Goal: Information Seeking & Learning: Compare options

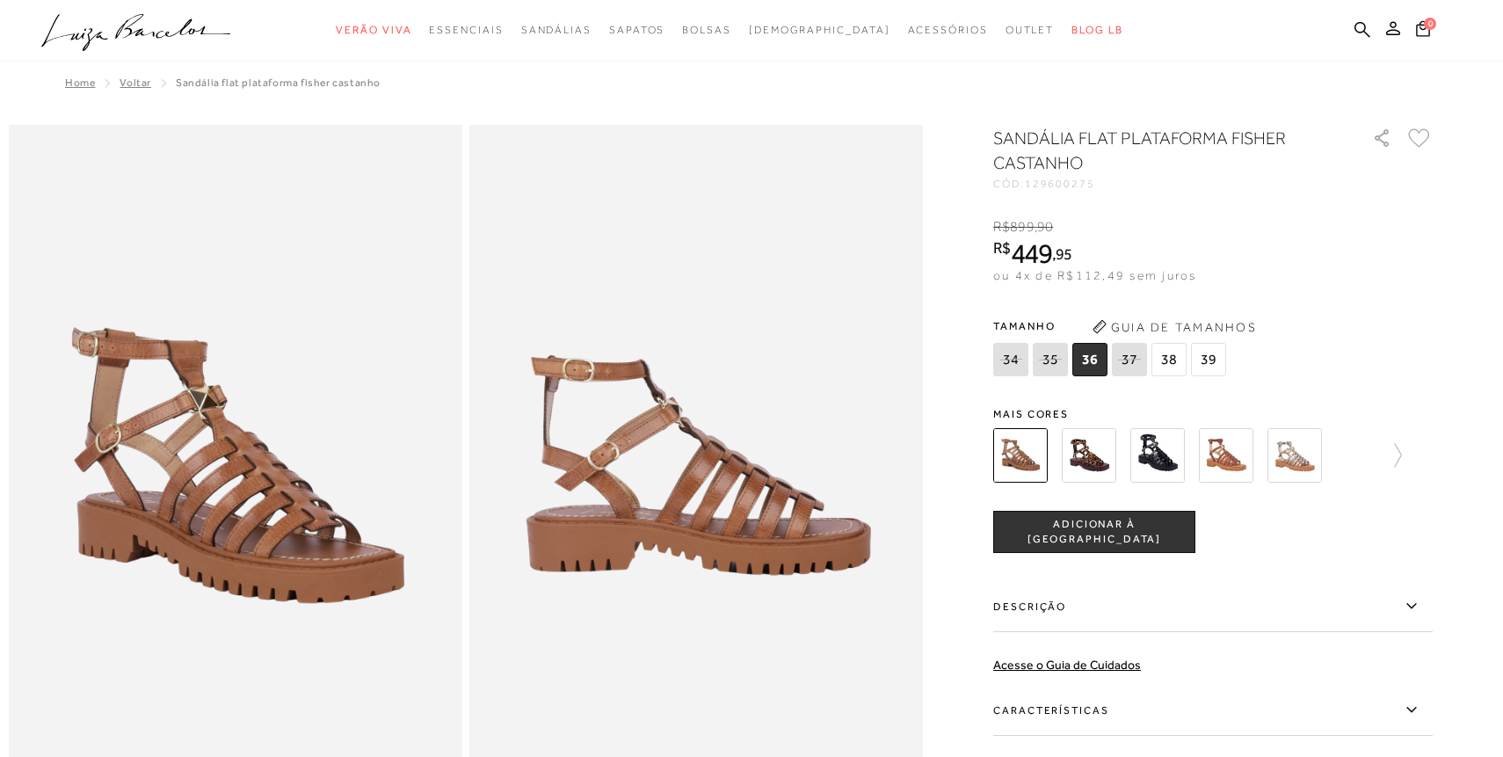
click at [1161, 452] on img at bounding box center [1158, 455] width 55 height 55
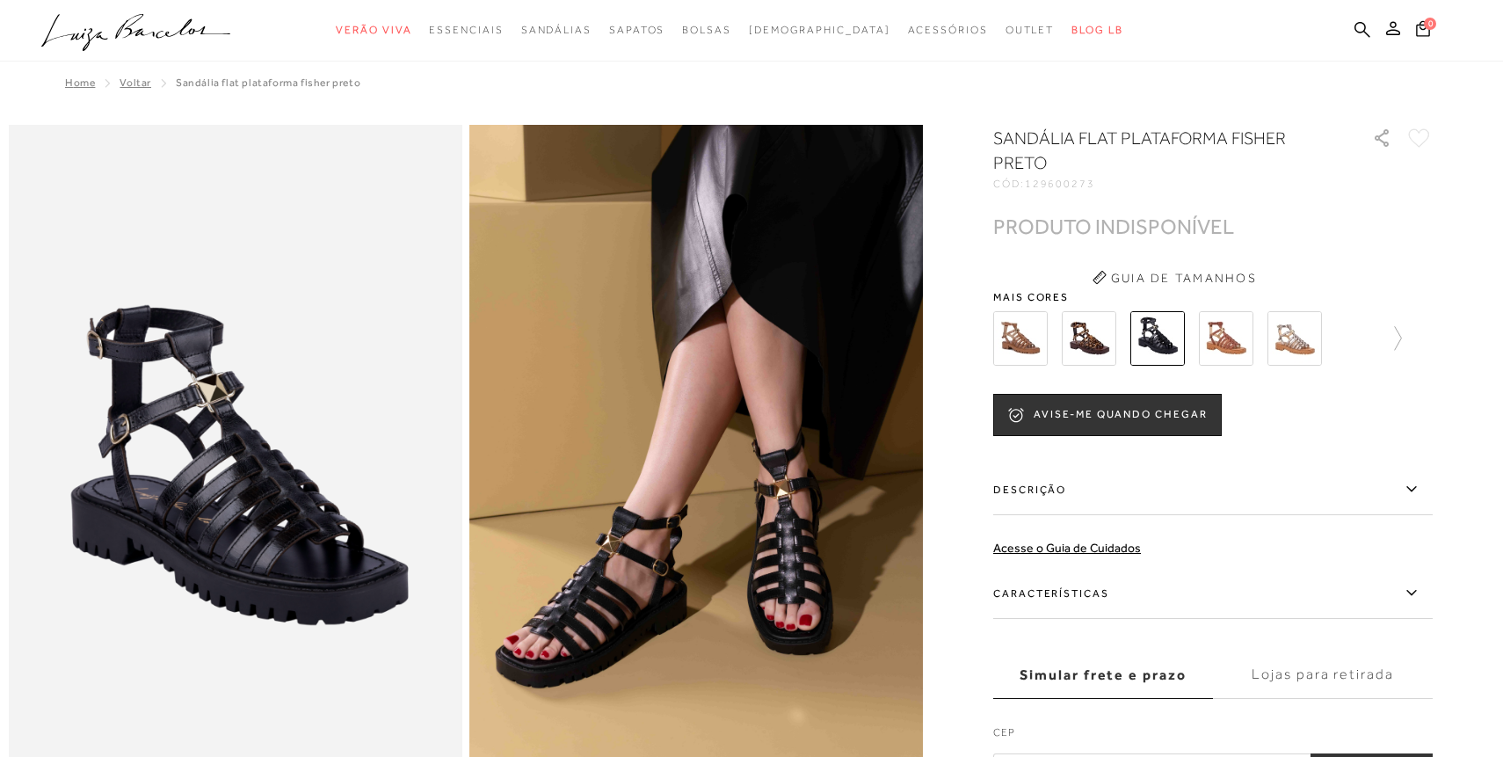
click at [1219, 344] on img at bounding box center [1226, 338] width 55 height 55
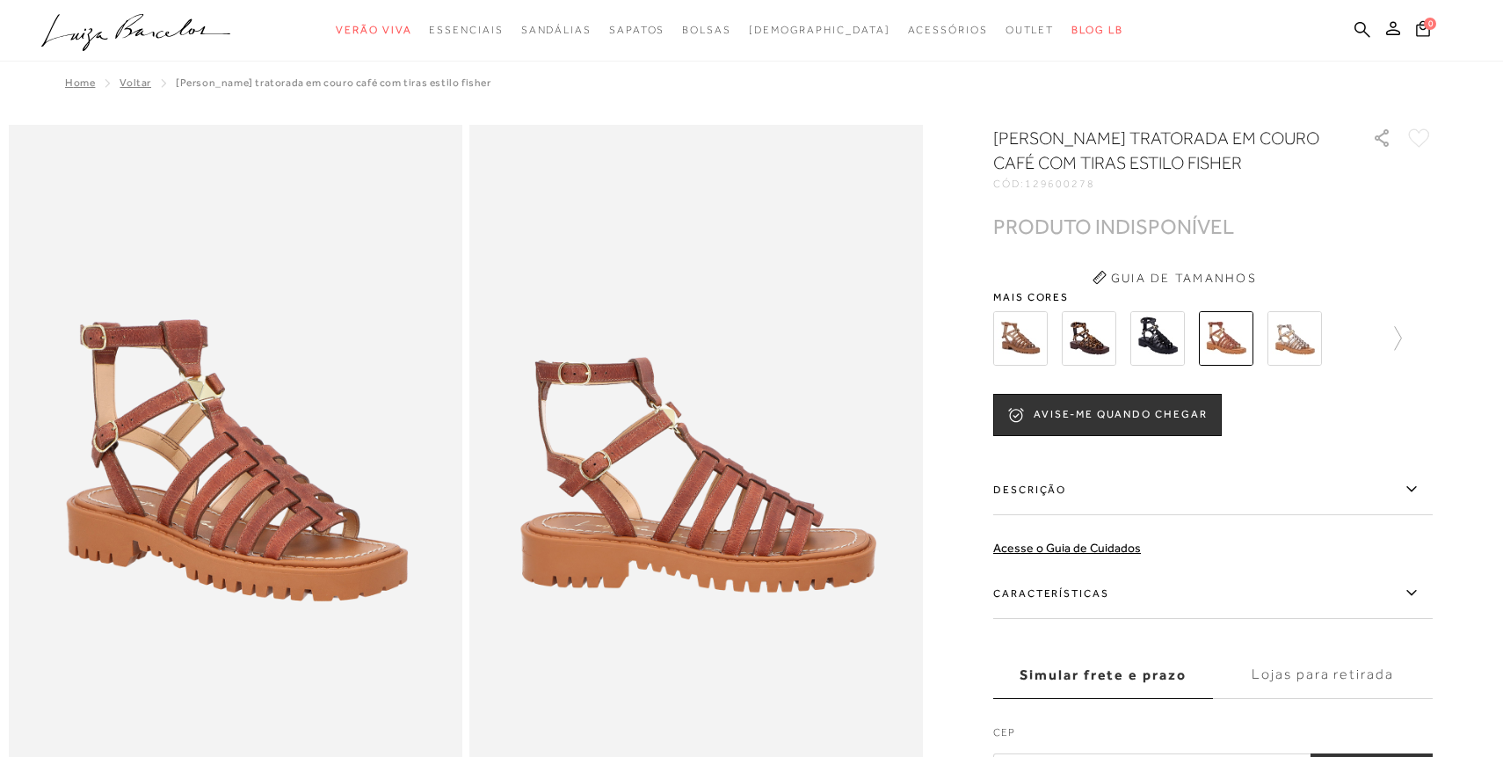
click at [1299, 336] on img at bounding box center [1295, 338] width 55 height 55
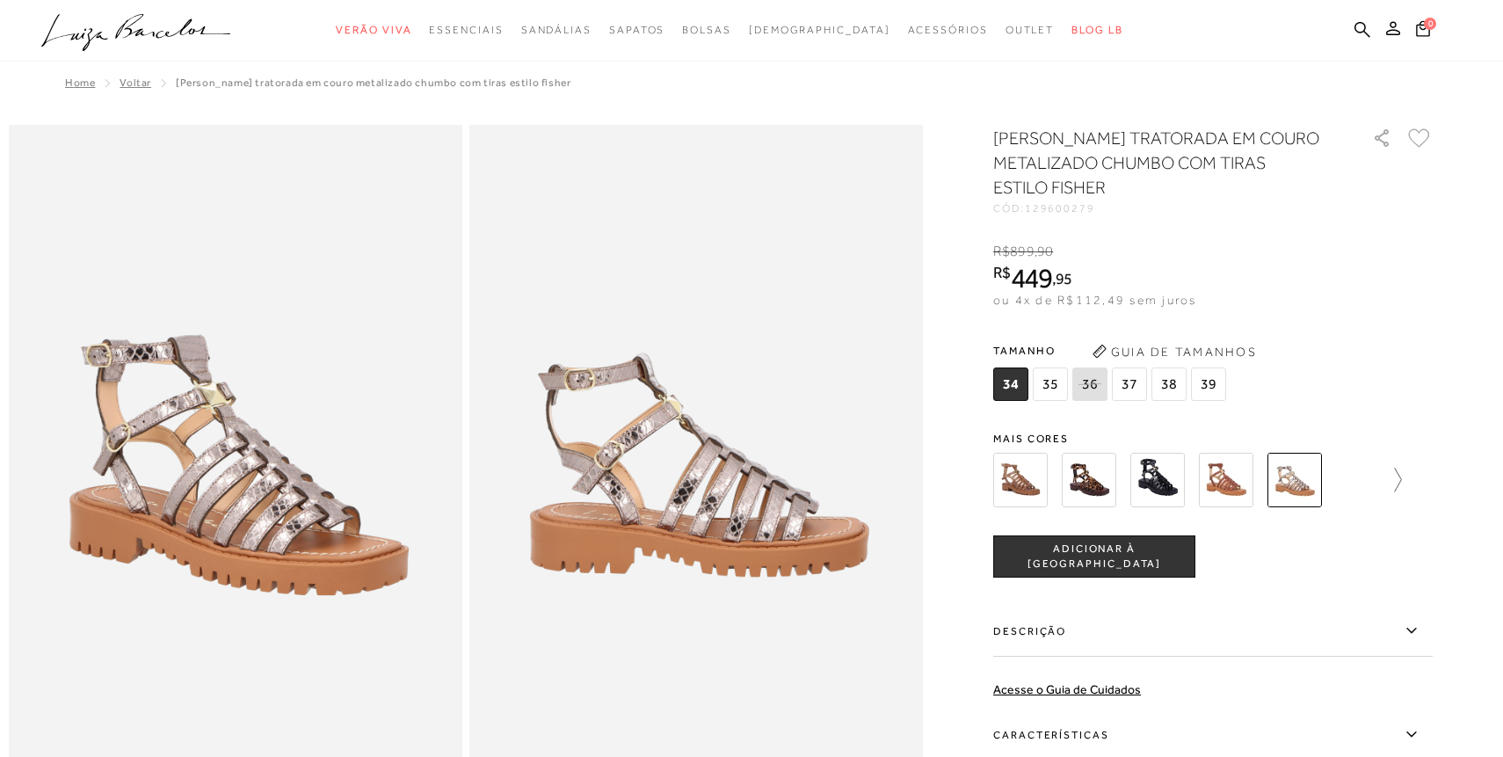
click at [1400, 479] on icon at bounding box center [1390, 480] width 25 height 25
click at [1042, 484] on img at bounding box center [1051, 480] width 55 height 55
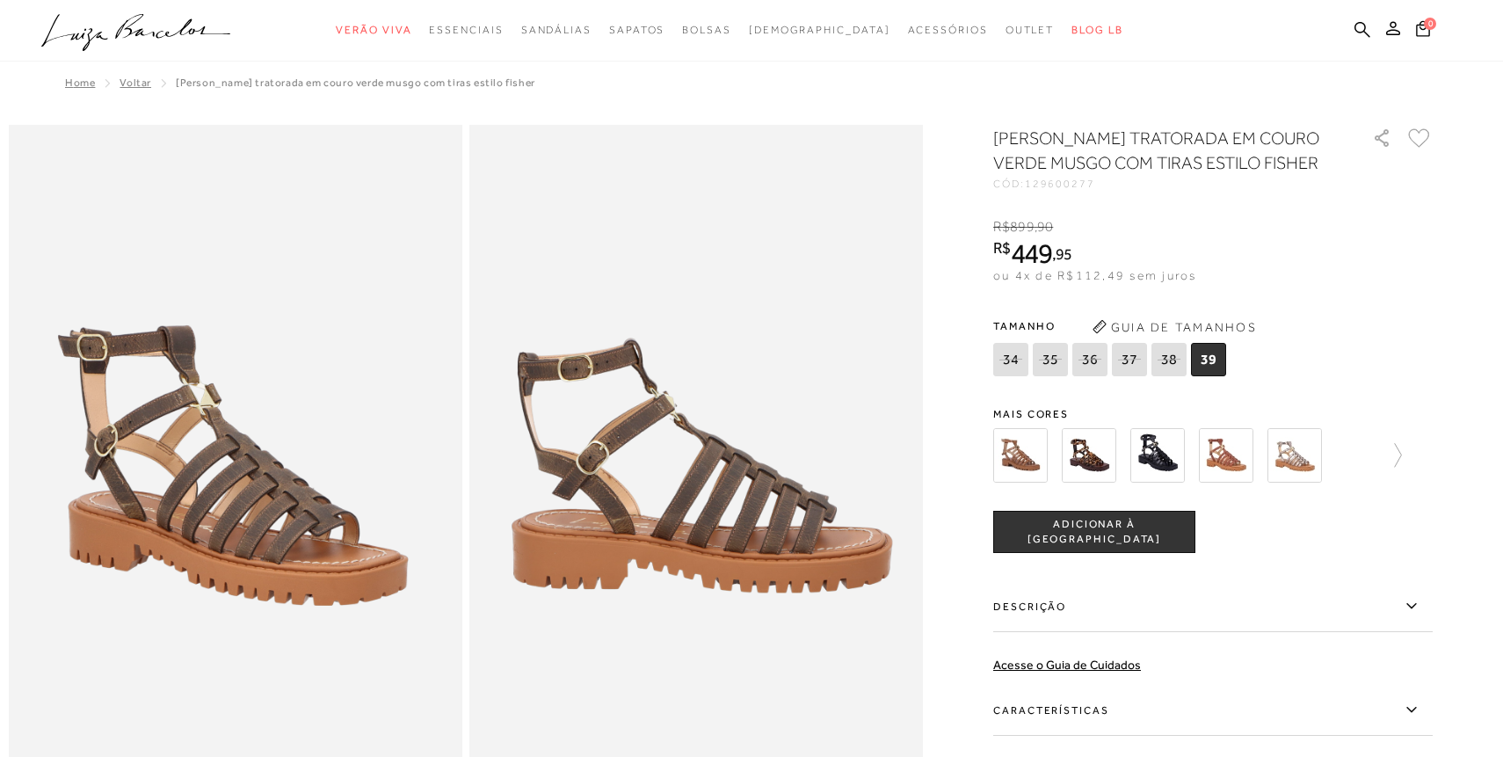
click at [1028, 466] on img at bounding box center [1021, 455] width 55 height 55
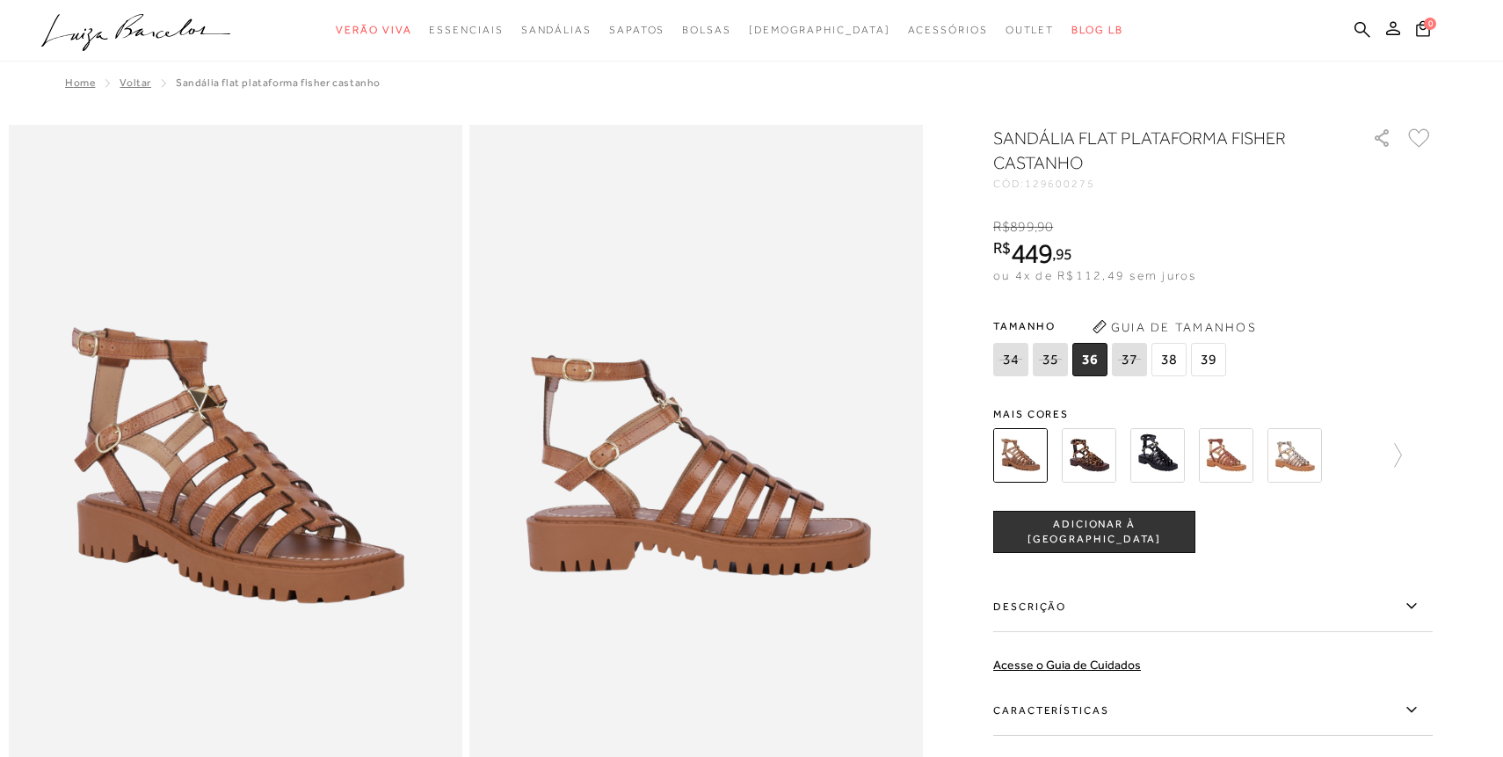
click at [1168, 363] on span "38" at bounding box center [1169, 359] width 35 height 33
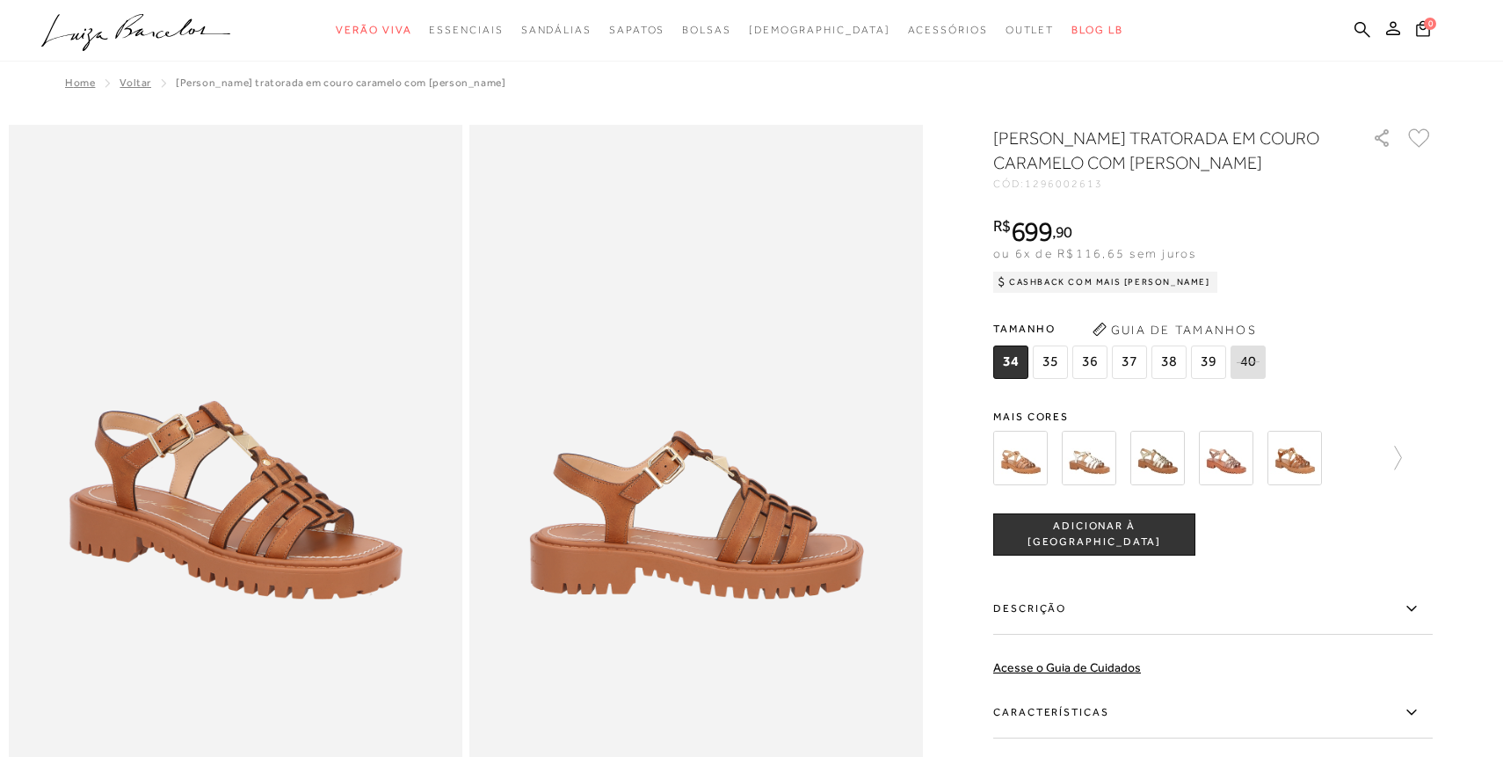
click at [1165, 357] on span "38" at bounding box center [1169, 362] width 35 height 33
click at [1401, 457] on icon at bounding box center [1390, 458] width 25 height 25
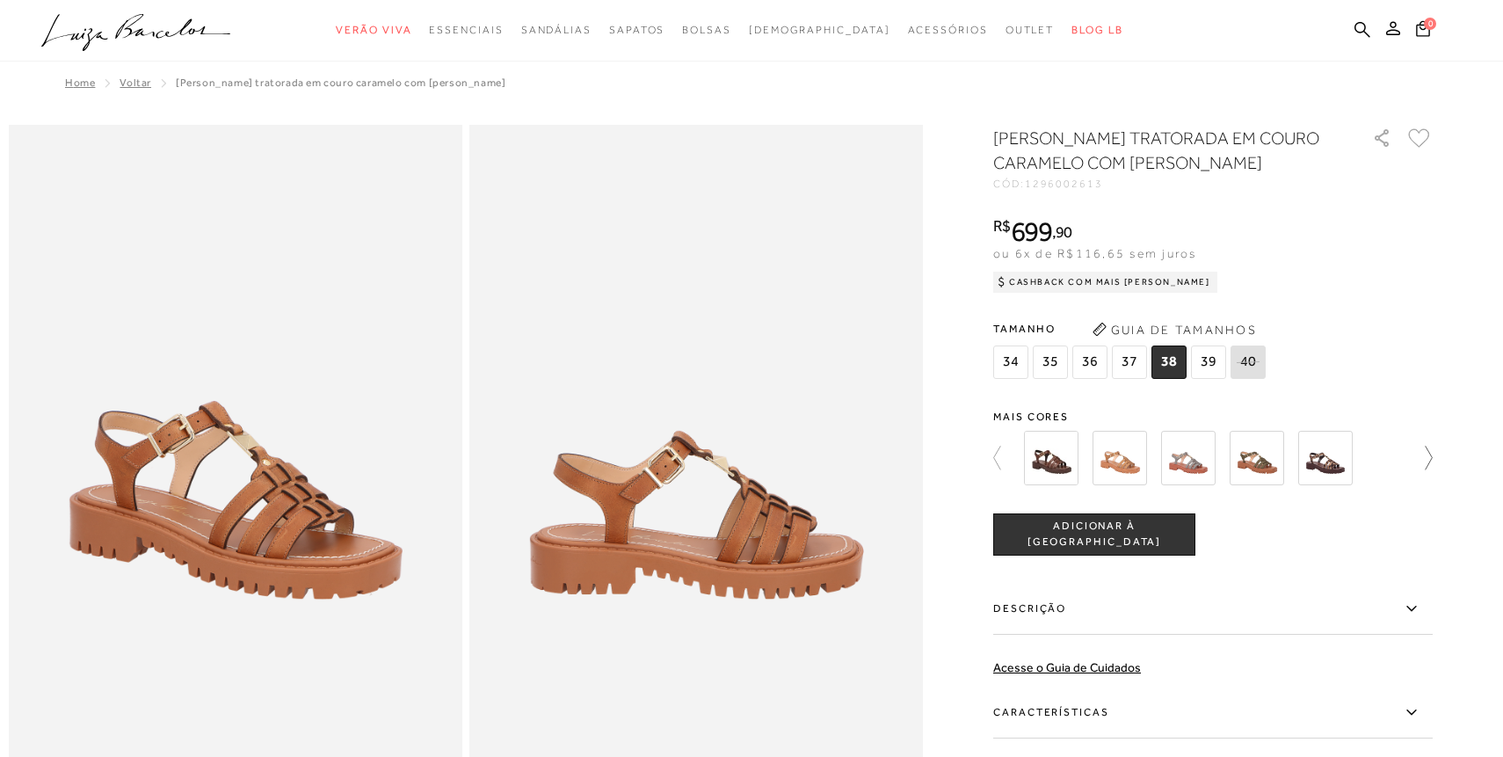
click at [1430, 457] on icon at bounding box center [1421, 458] width 25 height 25
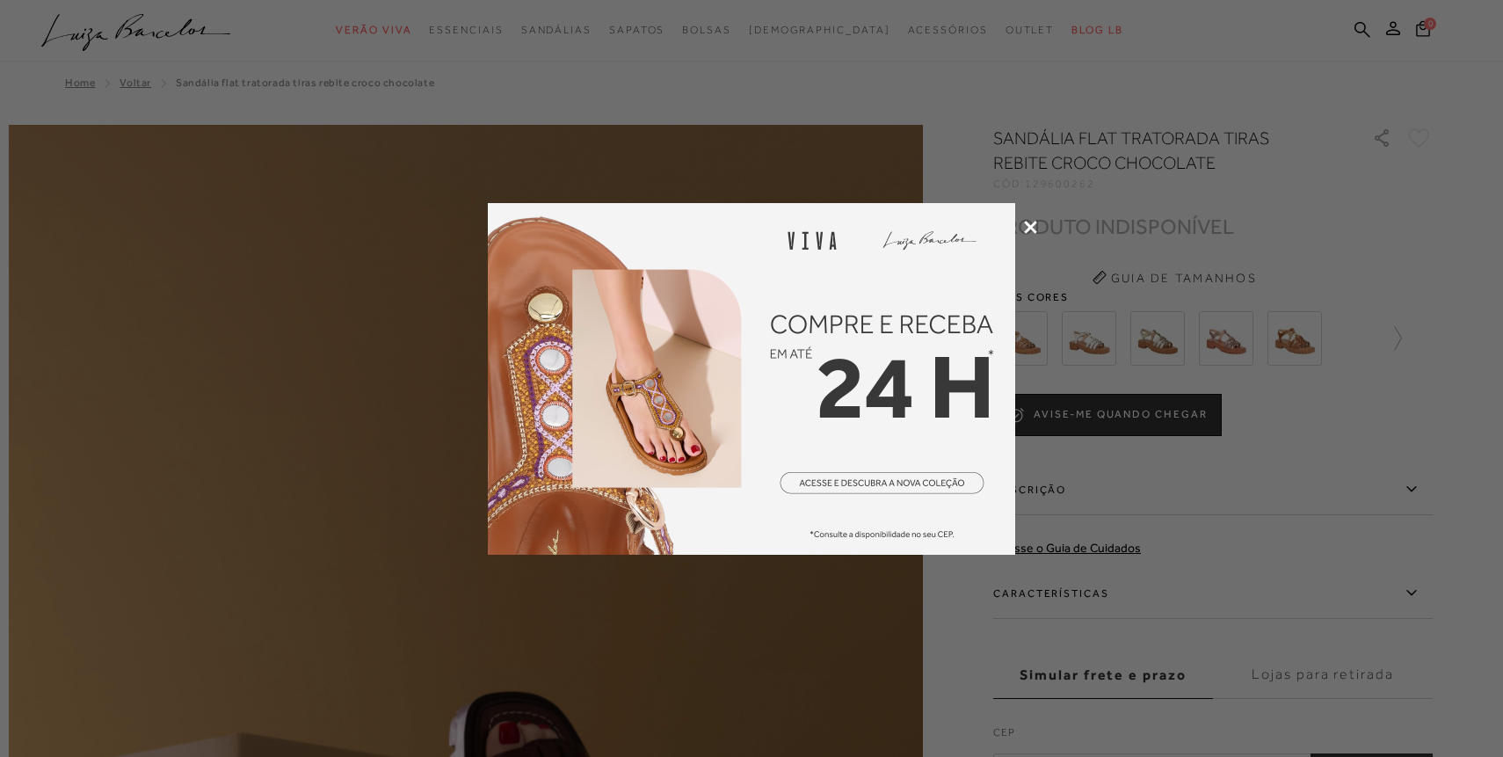
click at [1031, 229] on icon at bounding box center [1030, 227] width 13 height 13
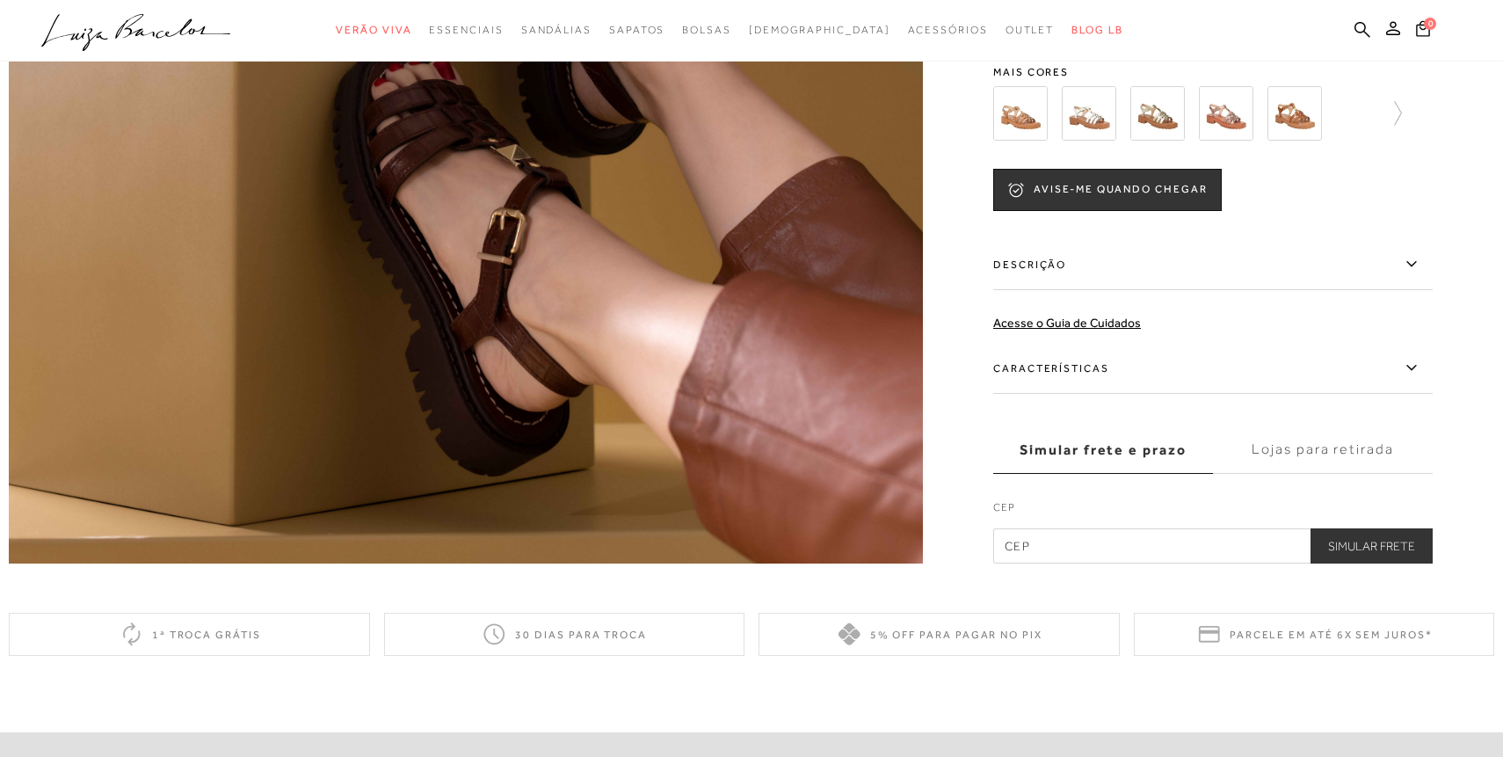
scroll to position [937, 0]
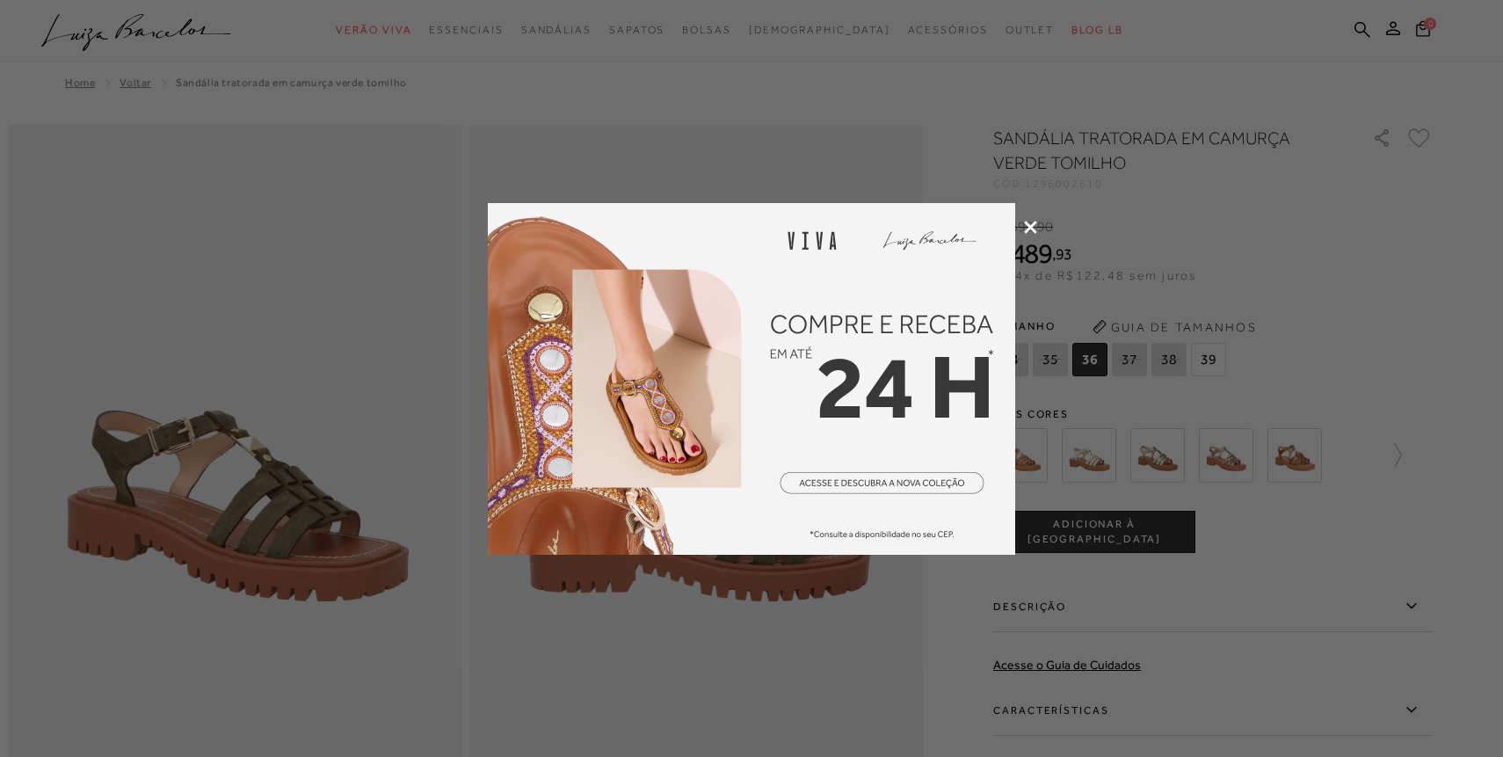
click at [1031, 227] on icon at bounding box center [1030, 227] width 13 height 13
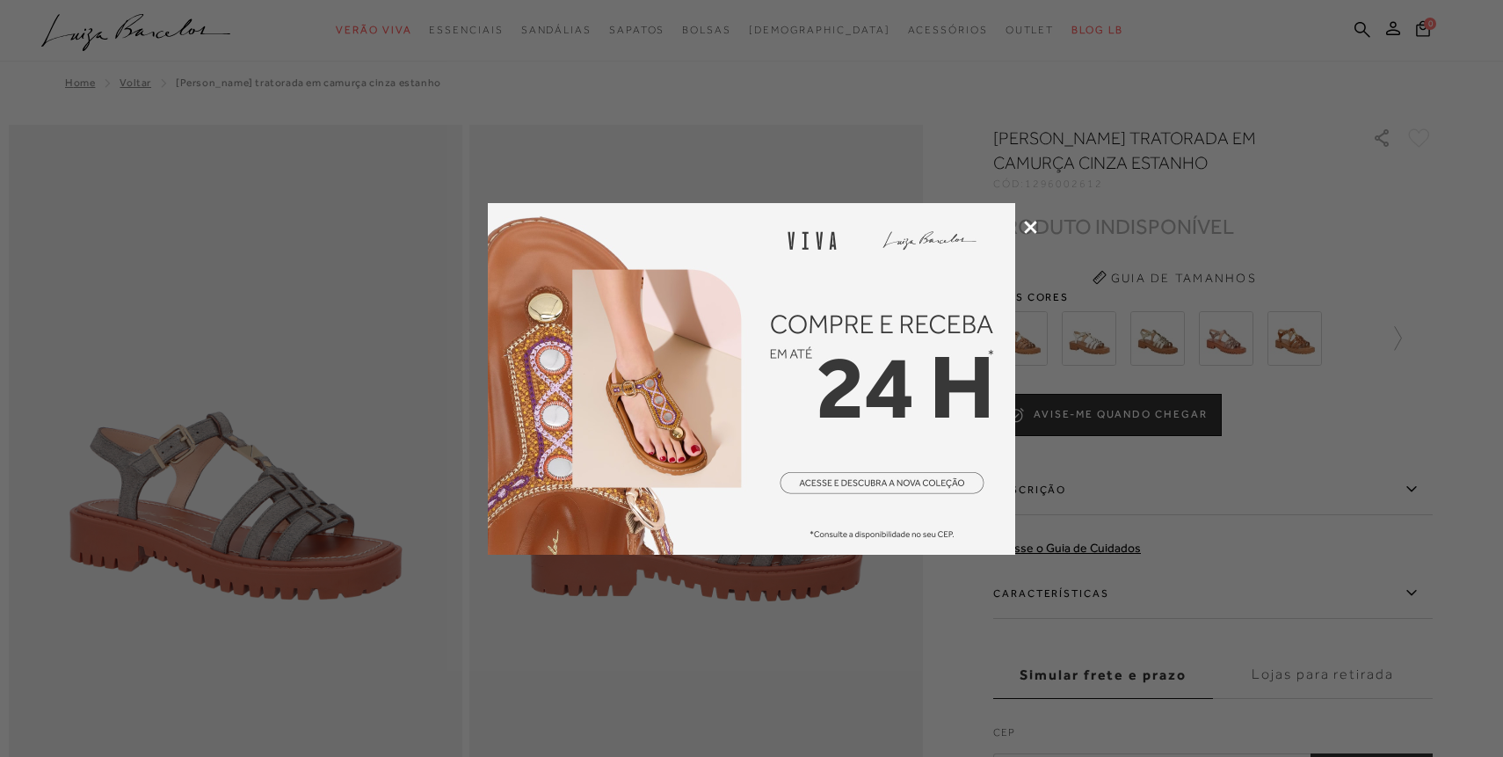
click at [1030, 228] on icon at bounding box center [1030, 227] width 13 height 13
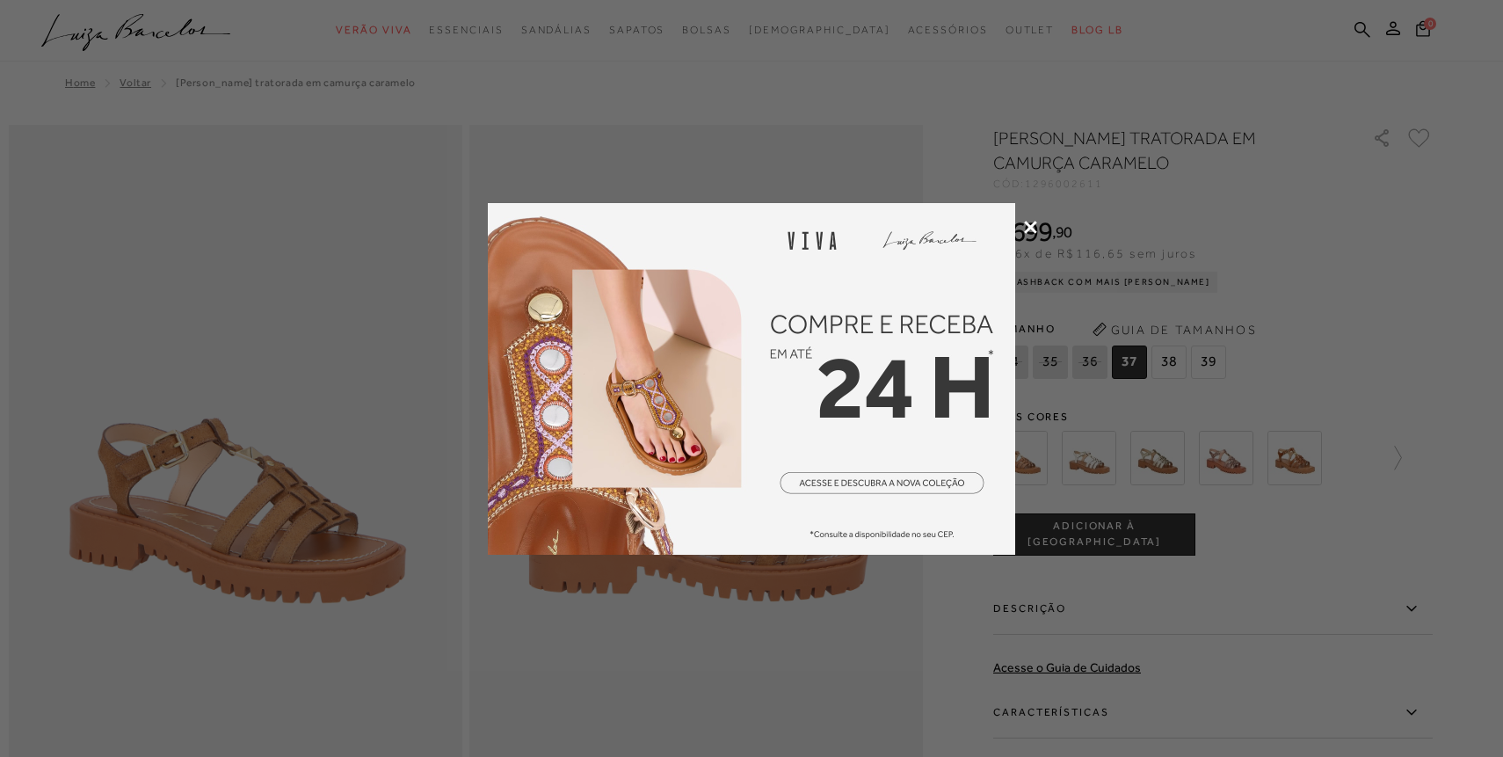
click at [1030, 229] on icon at bounding box center [1030, 227] width 13 height 13
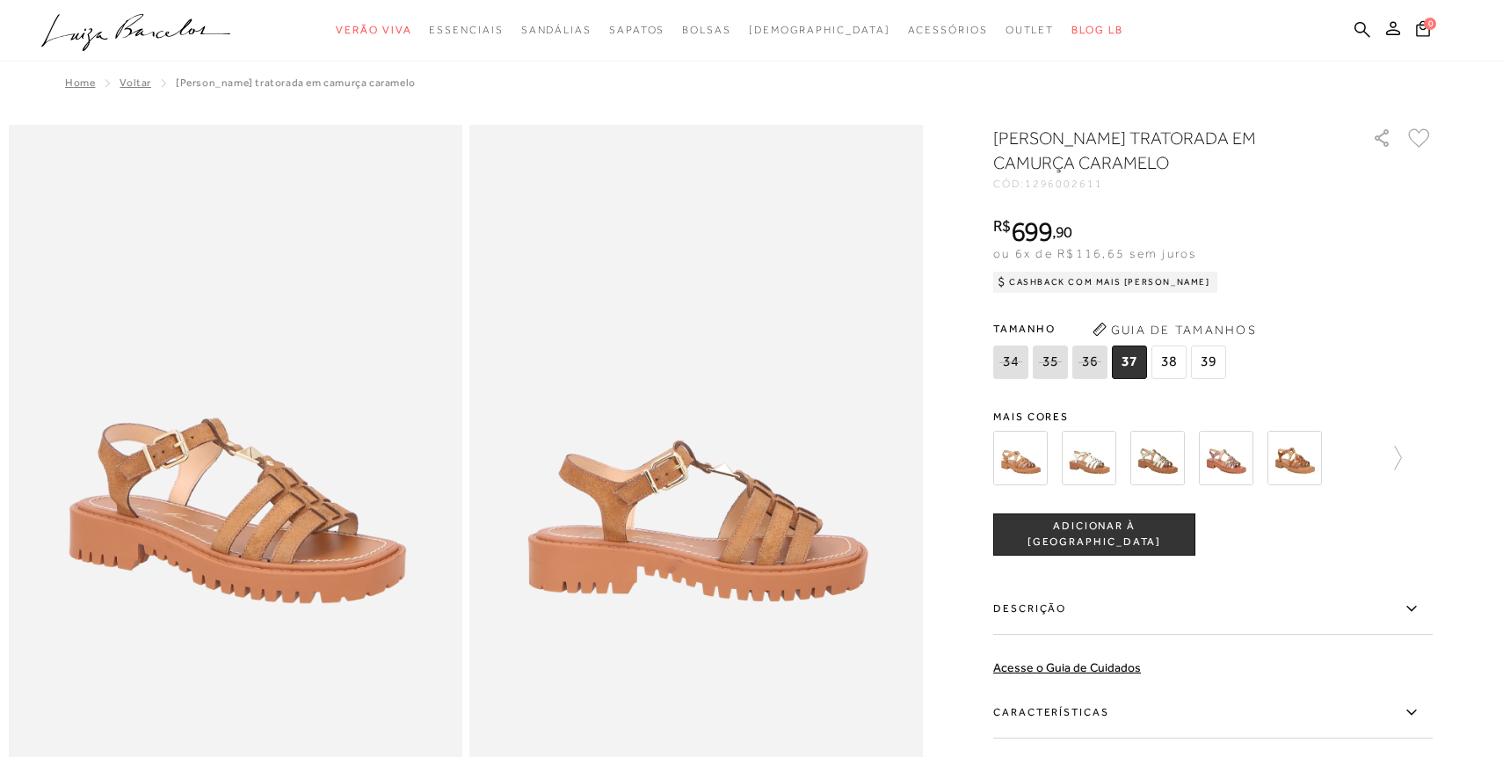
click at [1162, 363] on span "38" at bounding box center [1169, 362] width 35 height 33
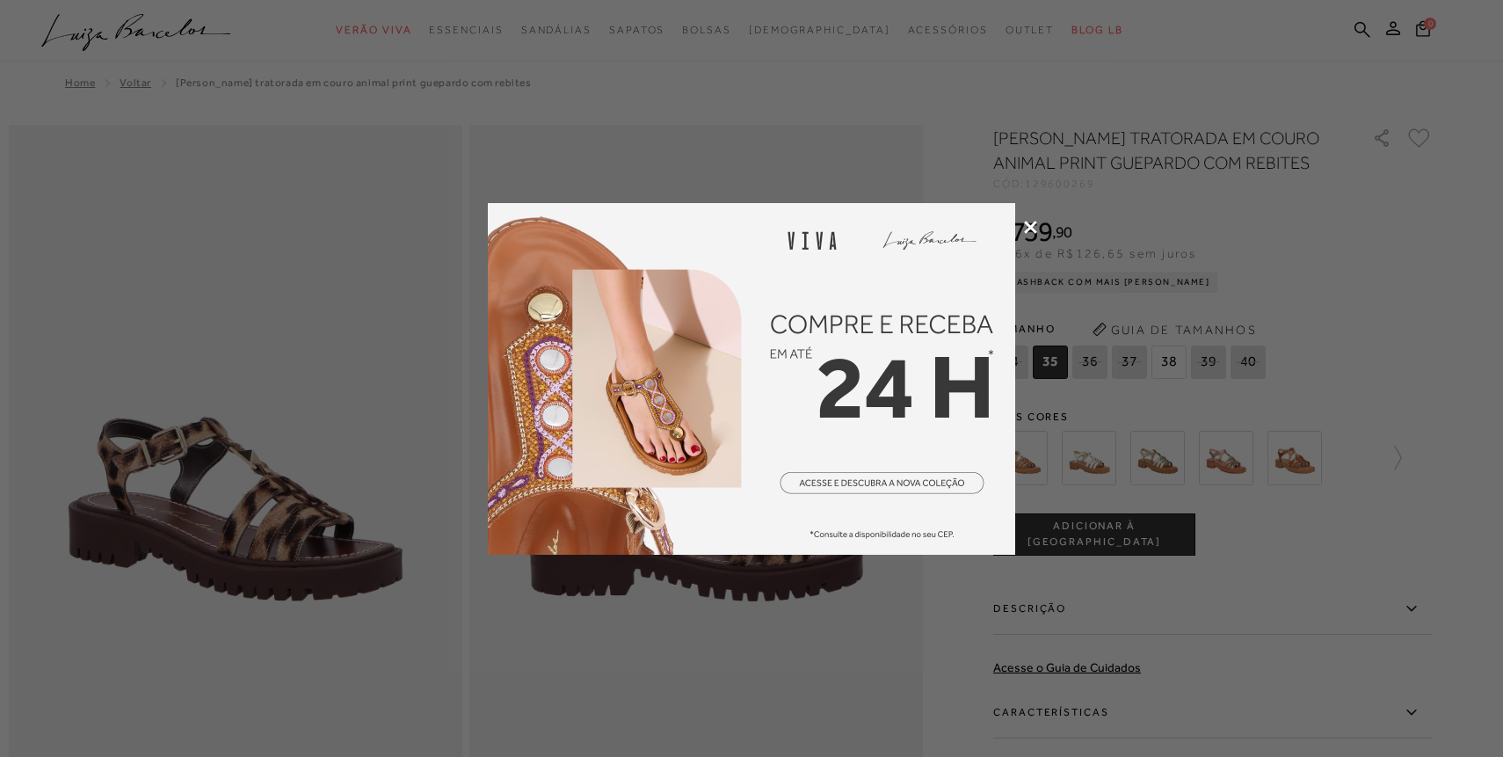
click at [1031, 224] on icon at bounding box center [1030, 227] width 13 height 13
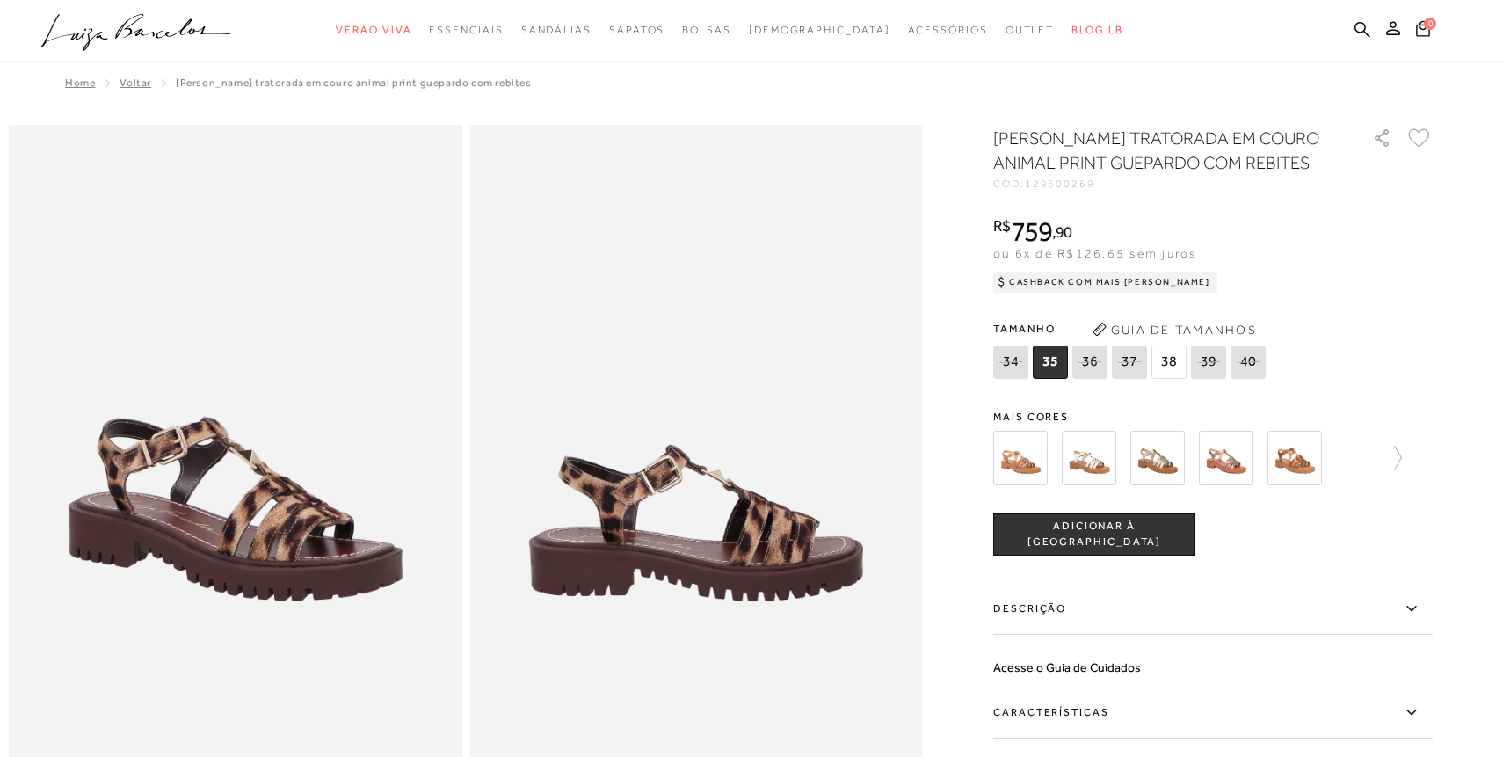
click at [1171, 354] on span "38" at bounding box center [1169, 362] width 35 height 33
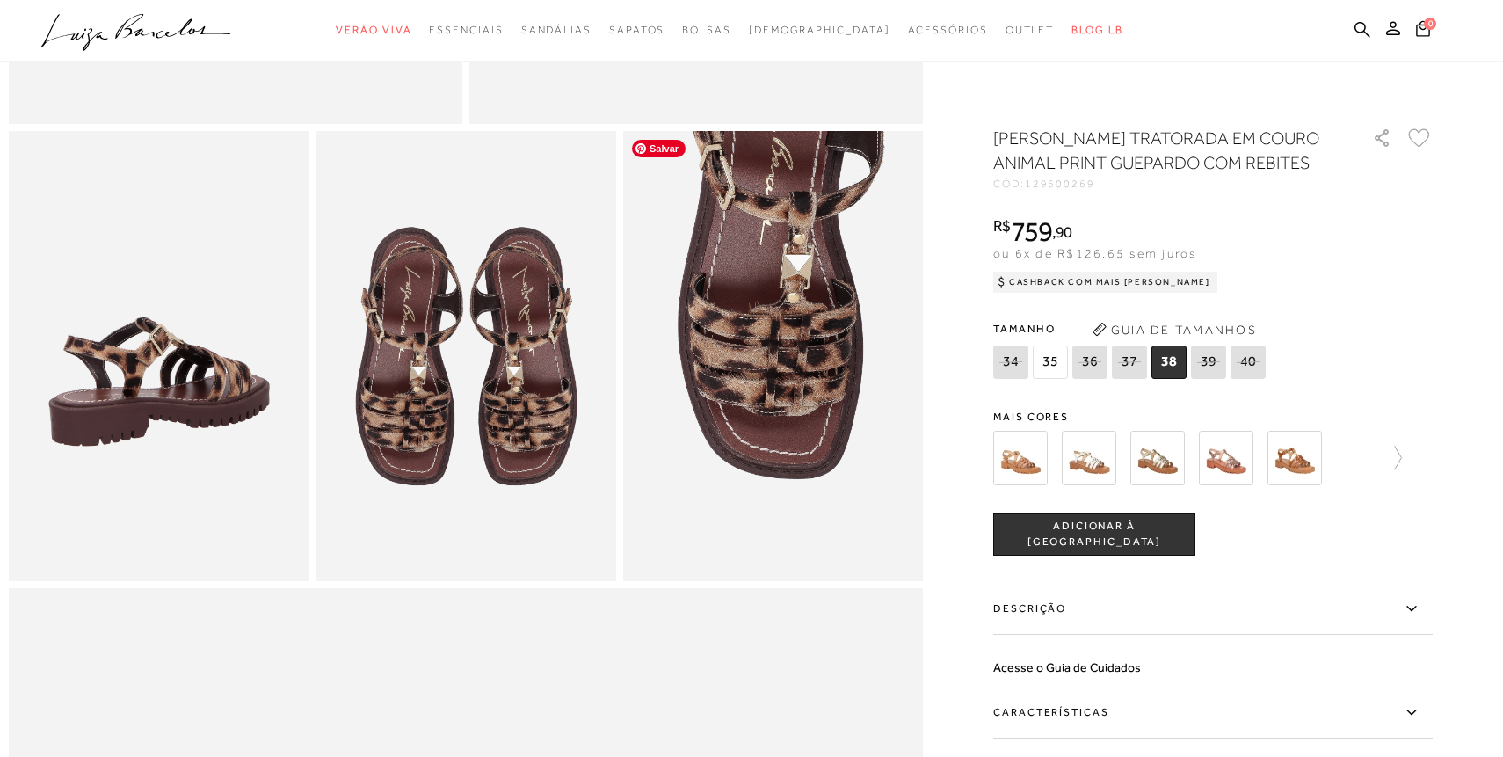
scroll to position [694, 0]
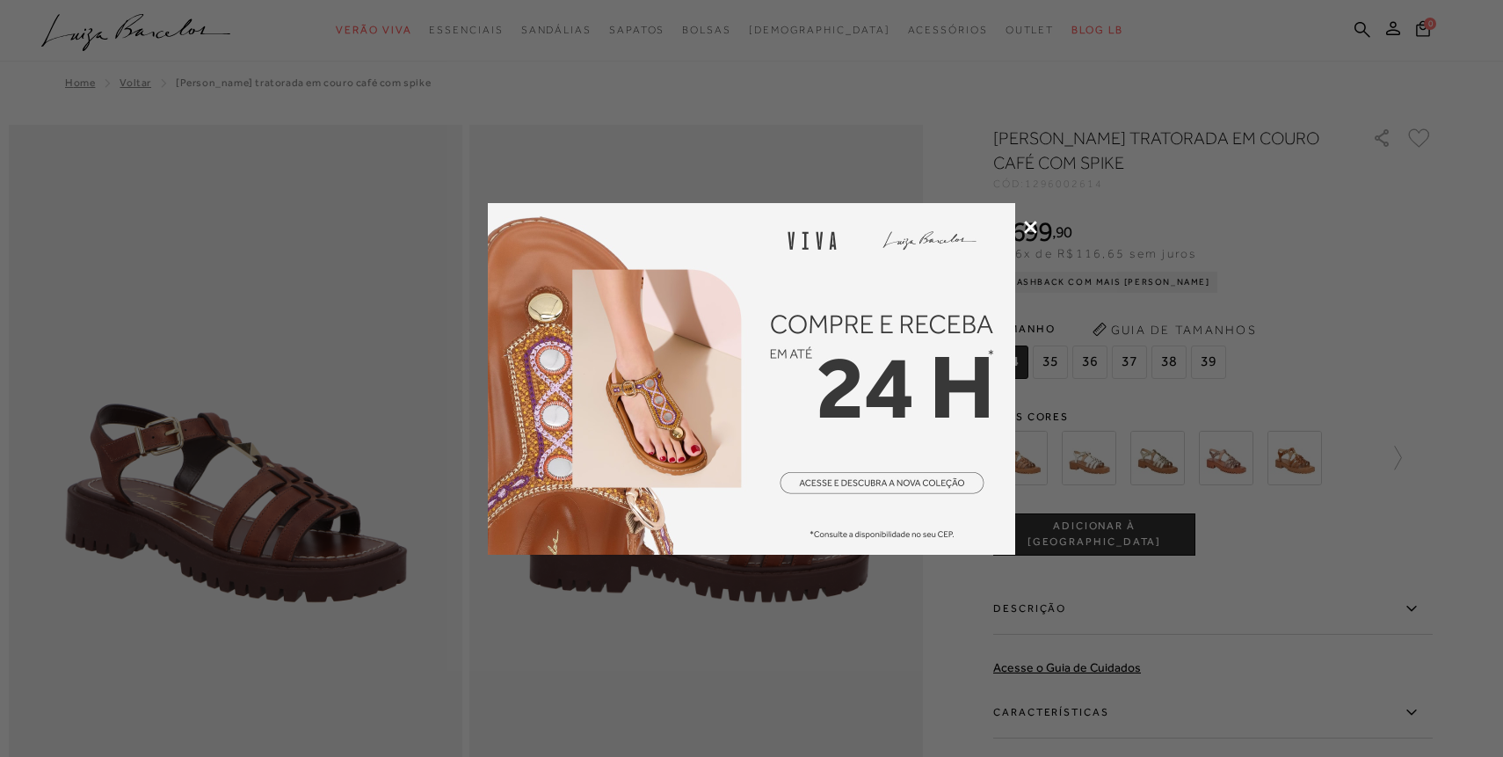
click at [863, 142] on div at bounding box center [751, 378] width 1503 height 757
click at [1031, 229] on icon at bounding box center [1030, 227] width 13 height 13
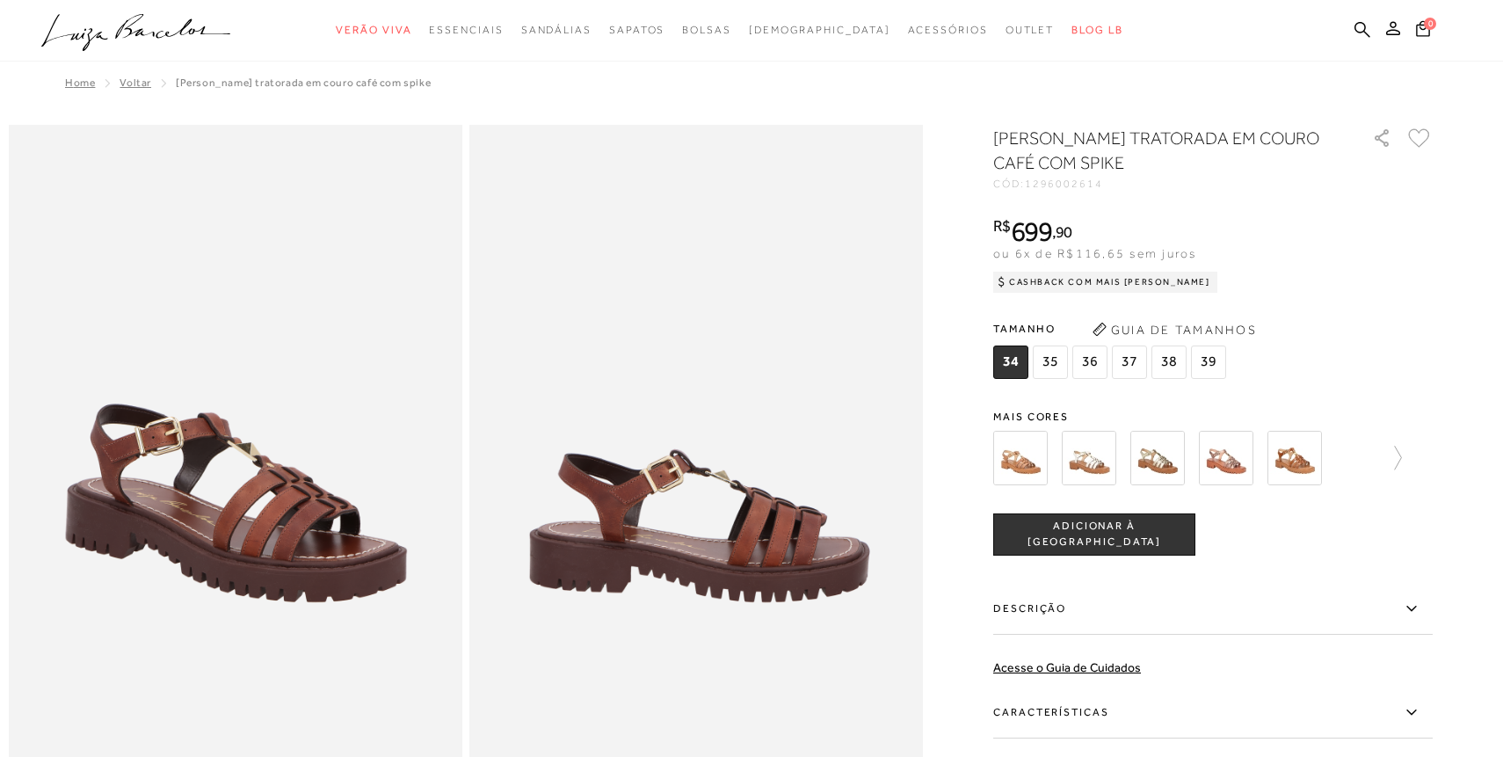
click at [1164, 368] on span "38" at bounding box center [1169, 362] width 35 height 33
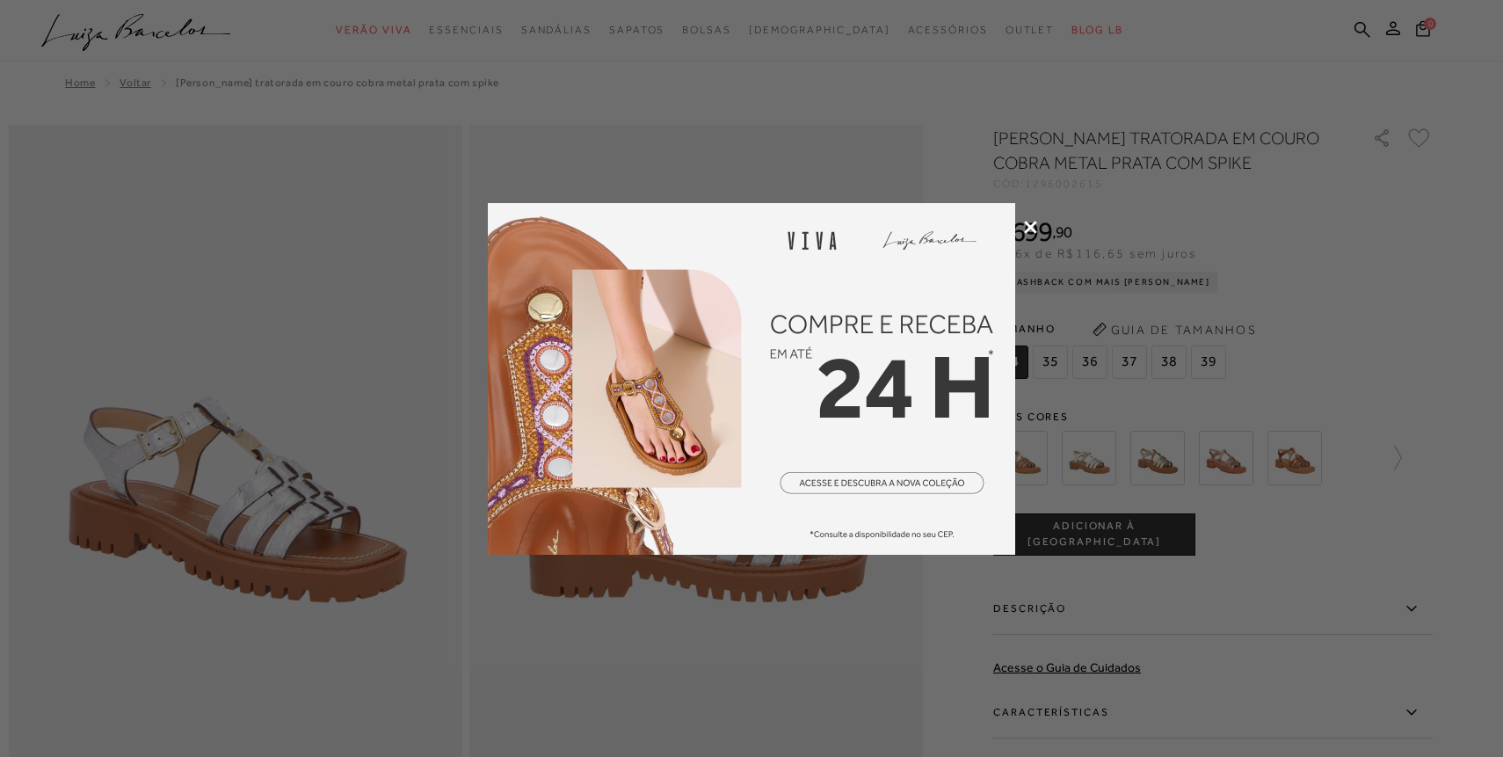
click at [1030, 221] on icon at bounding box center [1030, 227] width 13 height 13
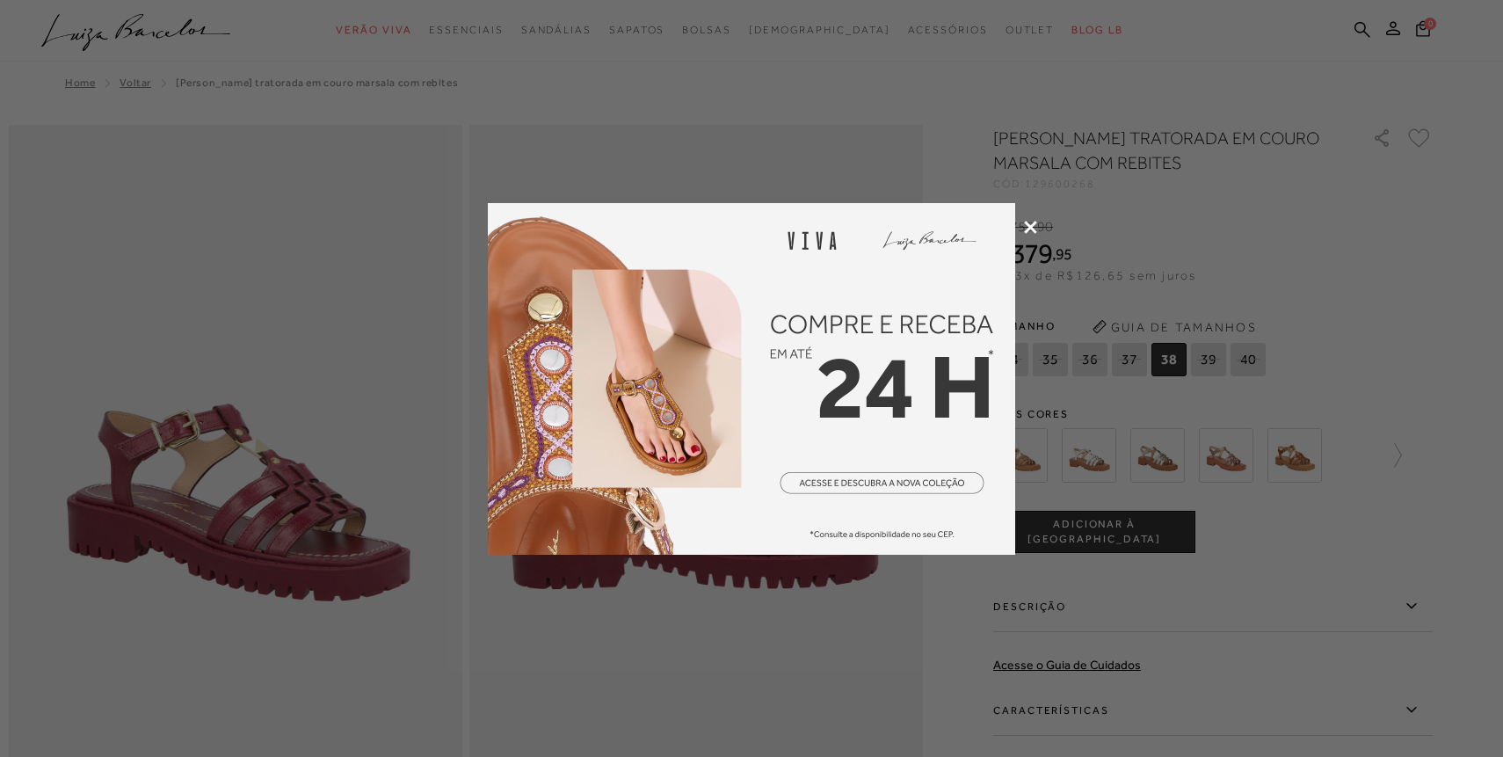
click at [1031, 227] on icon at bounding box center [1030, 227] width 13 height 13
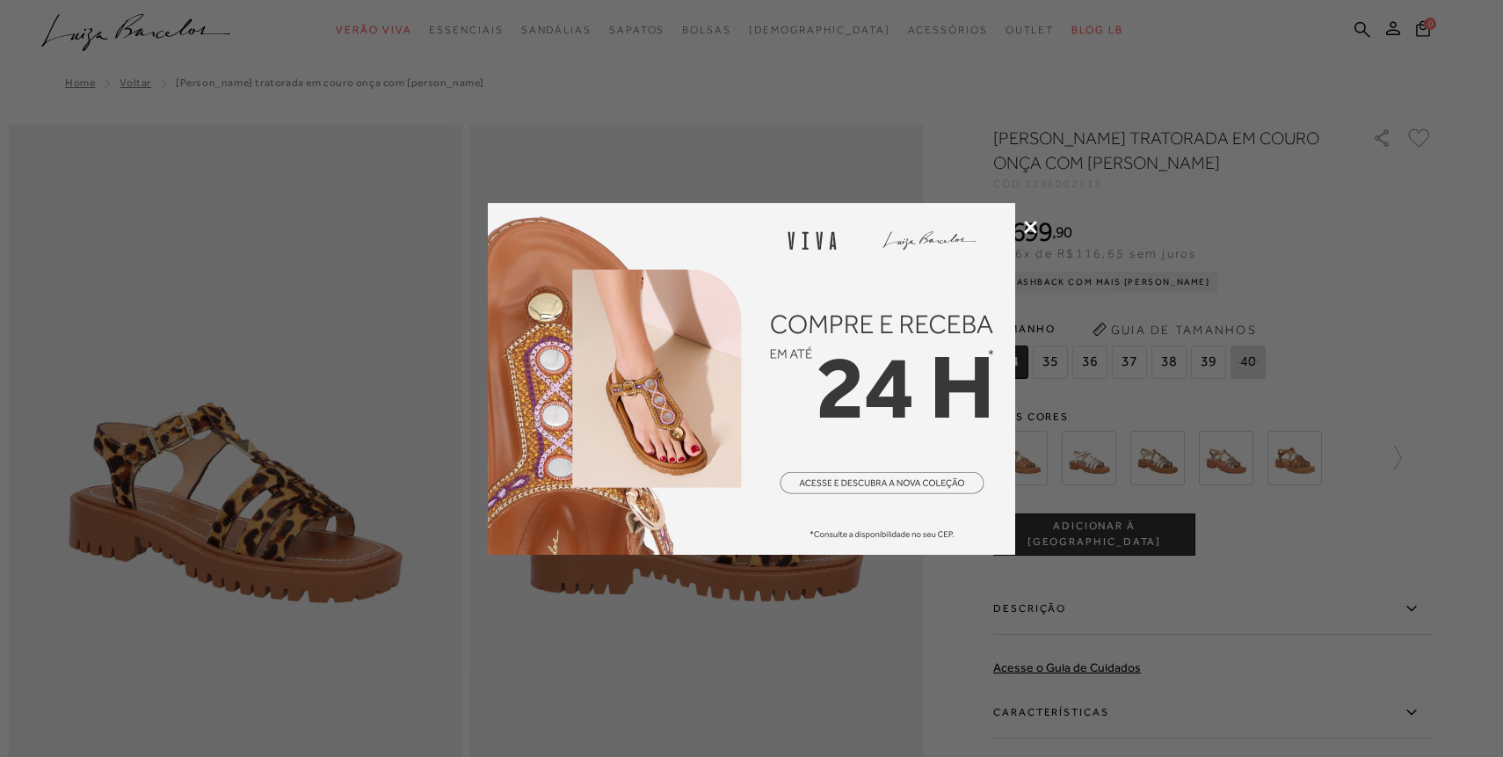
click at [1026, 222] on icon at bounding box center [1030, 227] width 13 height 13
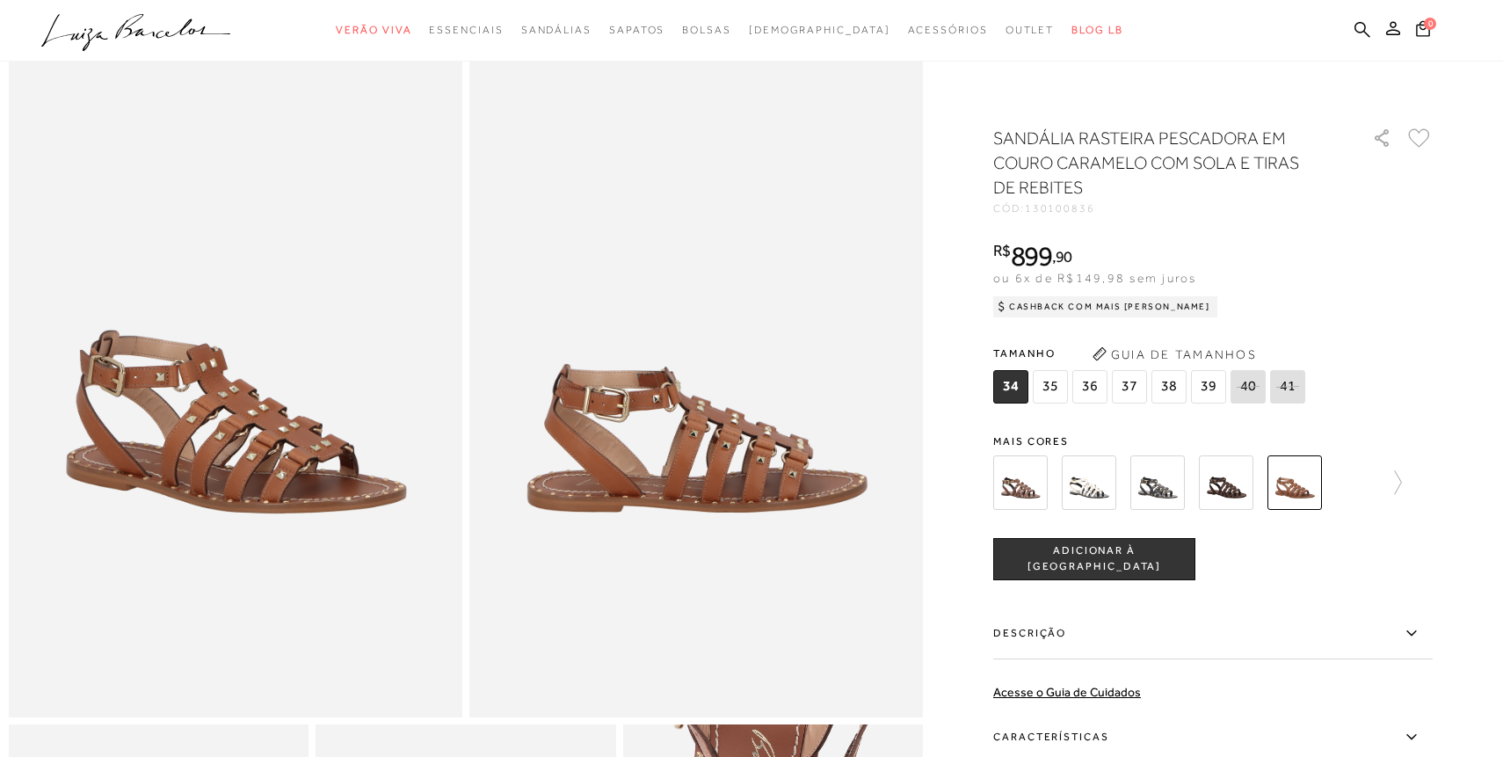
scroll to position [95, 0]
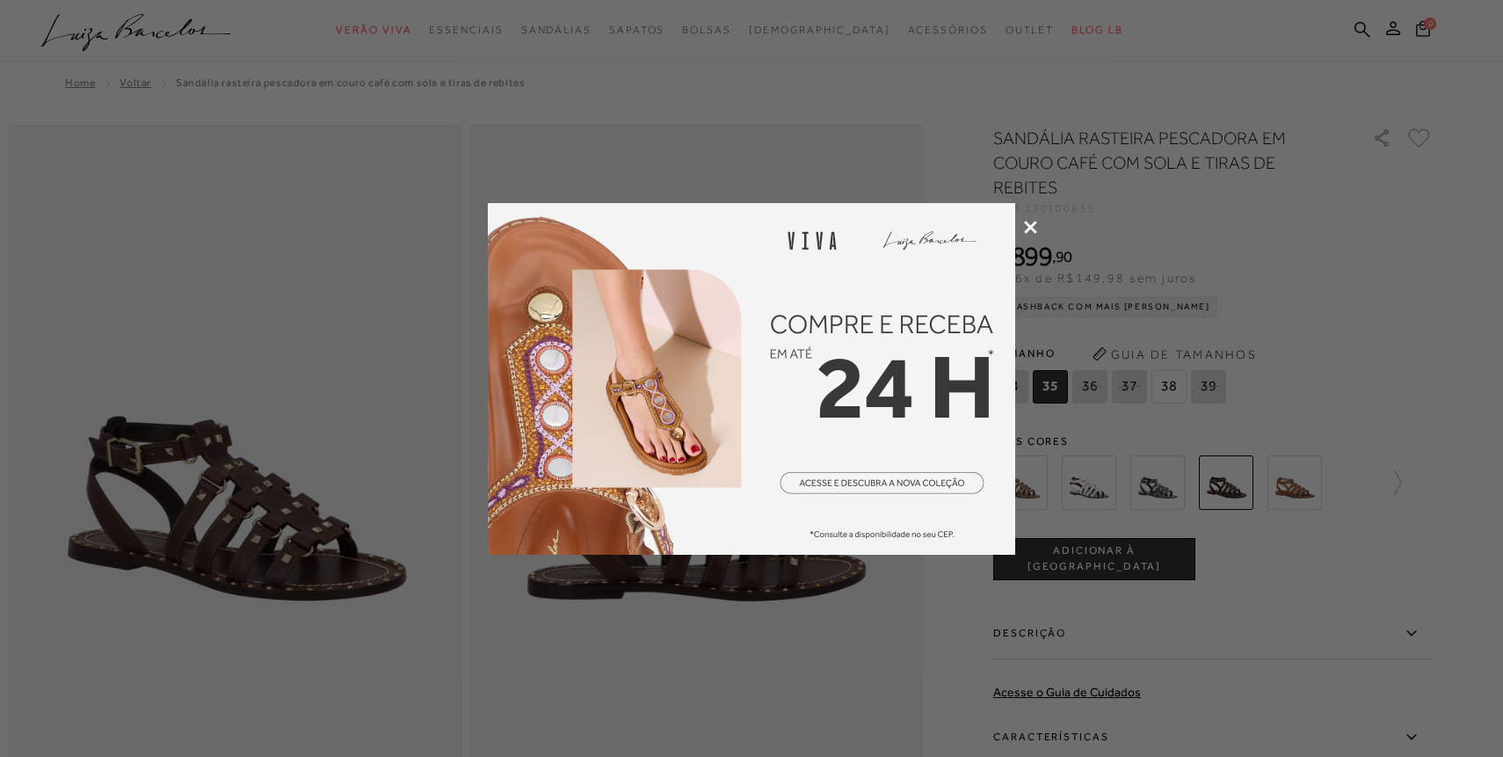
click at [1030, 227] on icon at bounding box center [1030, 227] width 13 height 13
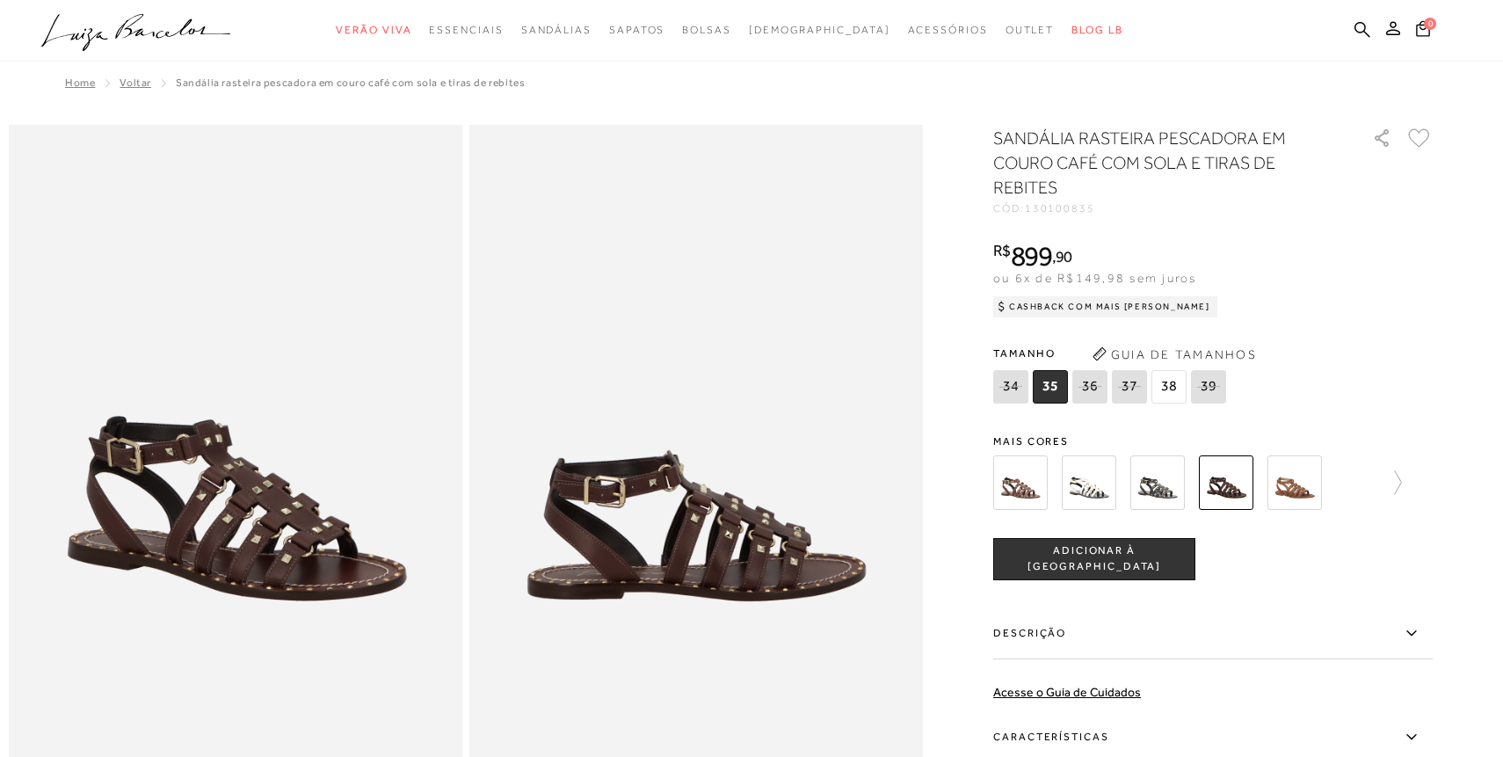
click at [1166, 382] on span "38" at bounding box center [1169, 386] width 35 height 33
click at [1395, 483] on icon at bounding box center [1390, 482] width 25 height 25
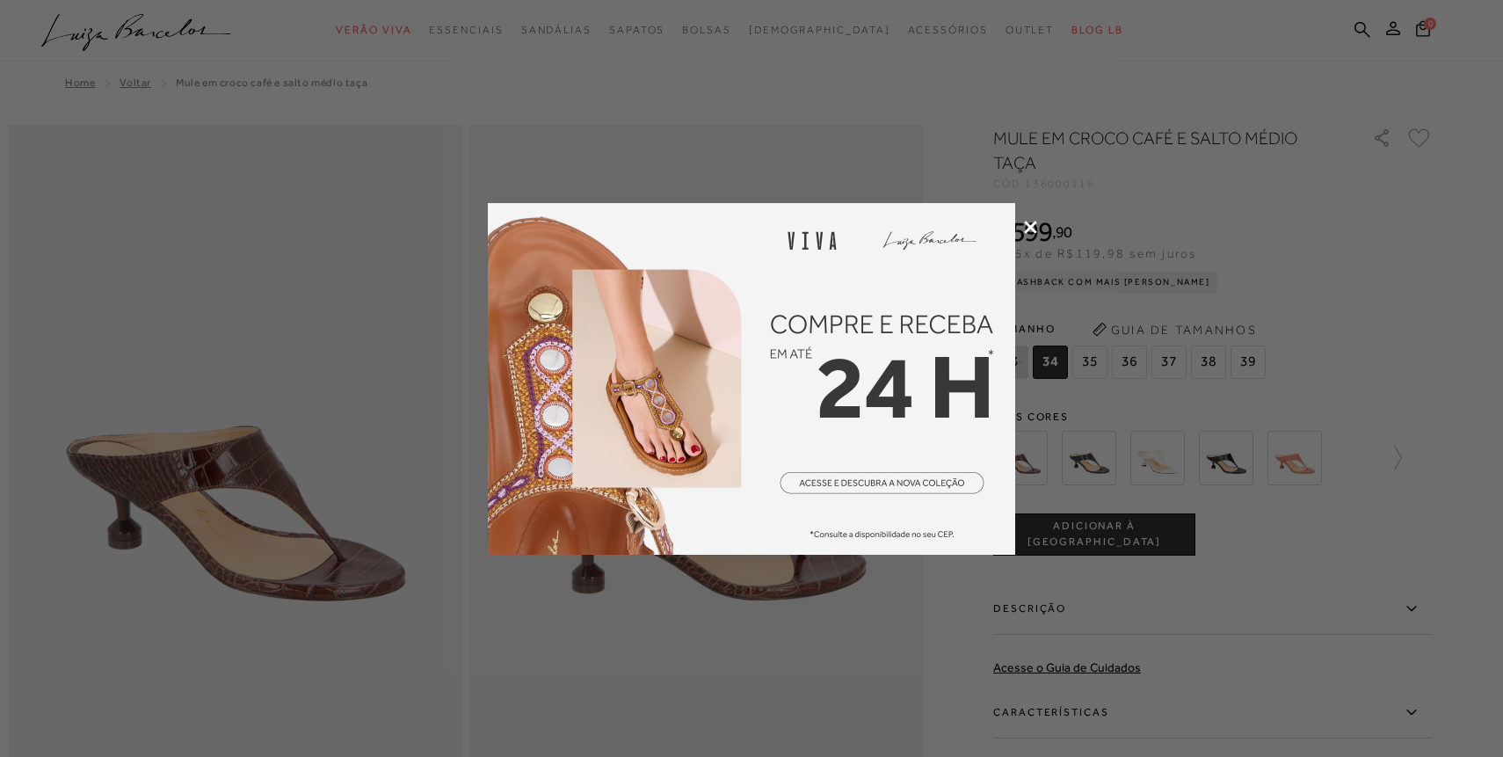
click at [1033, 227] on icon at bounding box center [1030, 227] width 13 height 13
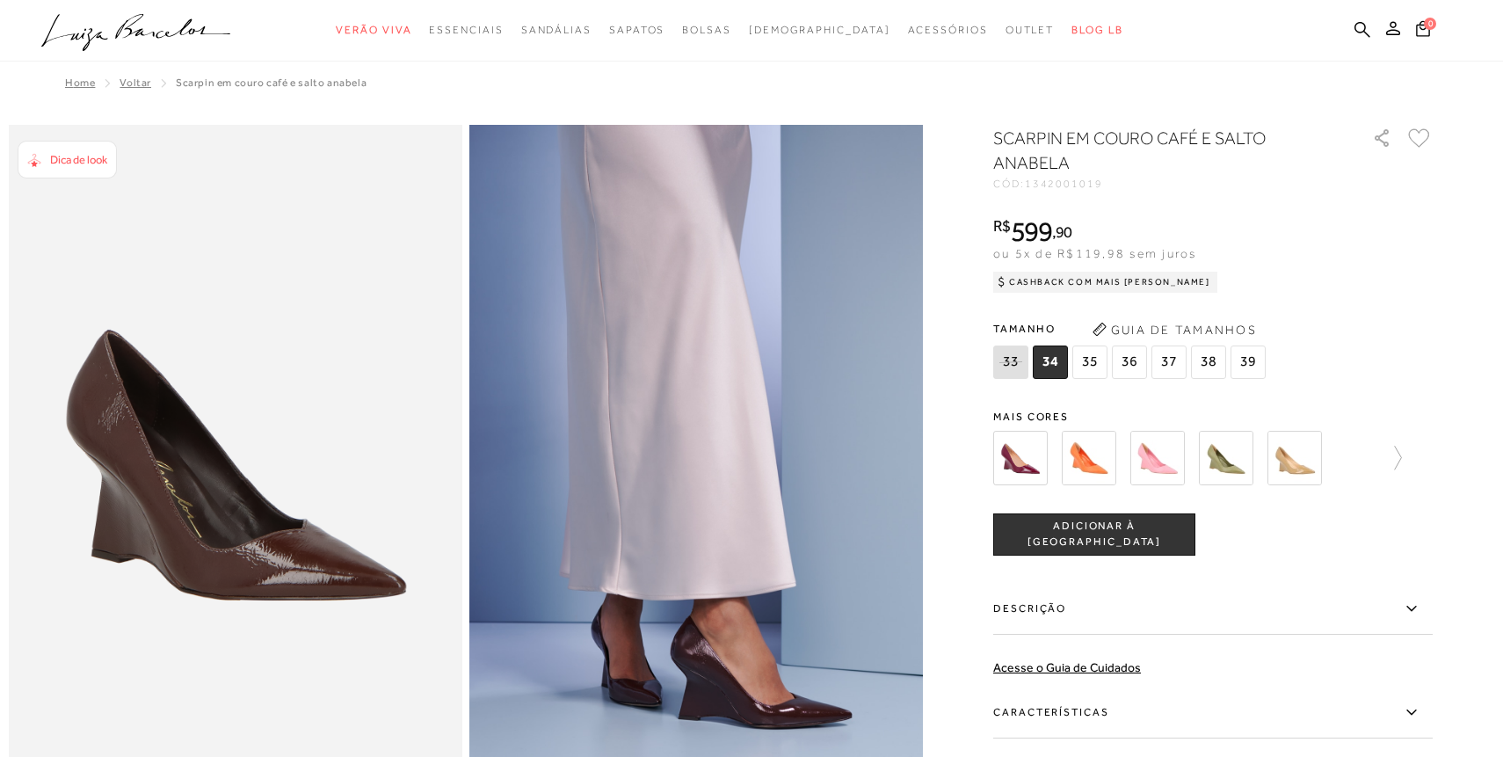
click at [1205, 360] on span "38" at bounding box center [1208, 362] width 35 height 33
click at [1401, 455] on icon at bounding box center [1390, 458] width 25 height 25
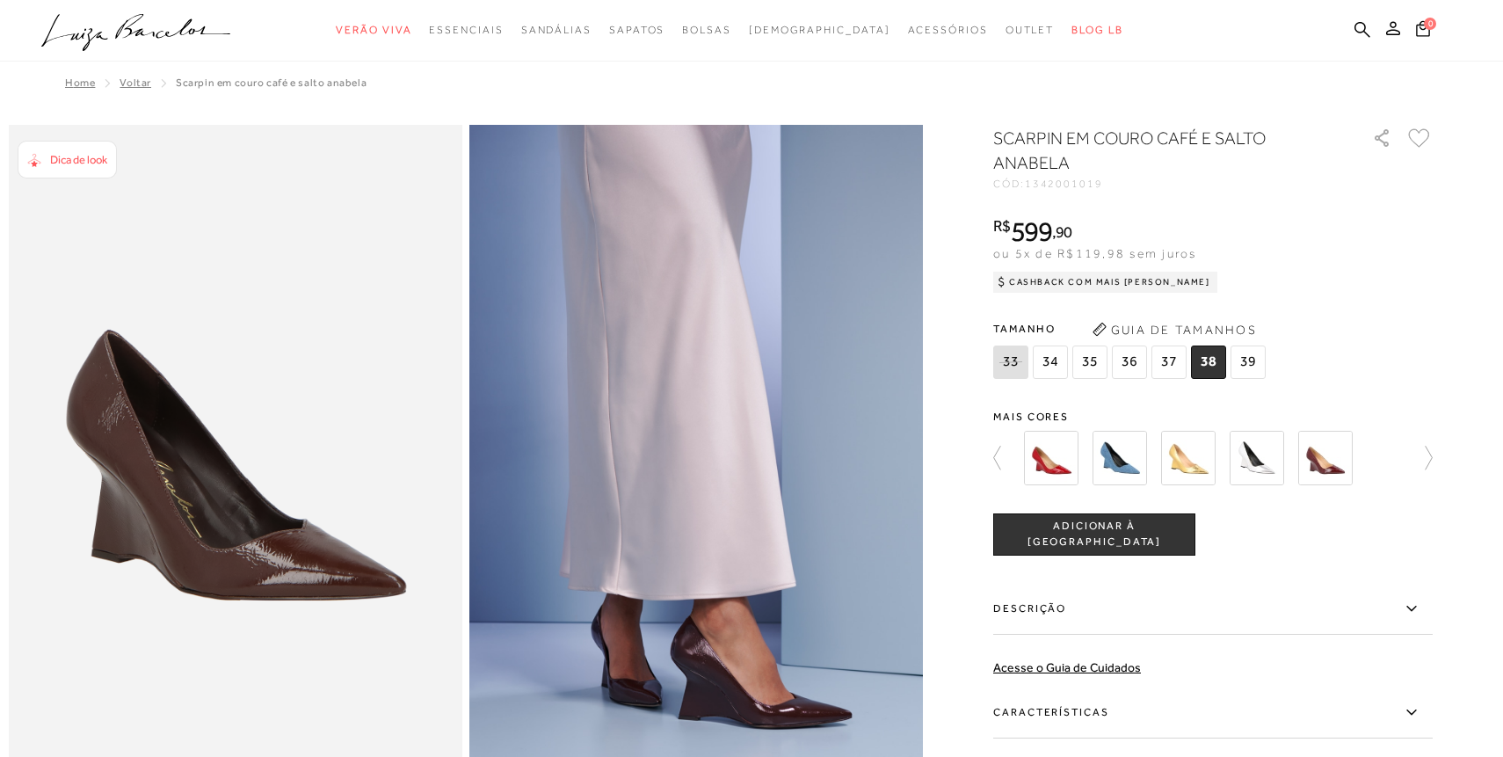
click at [1251, 464] on img at bounding box center [1257, 458] width 55 height 55
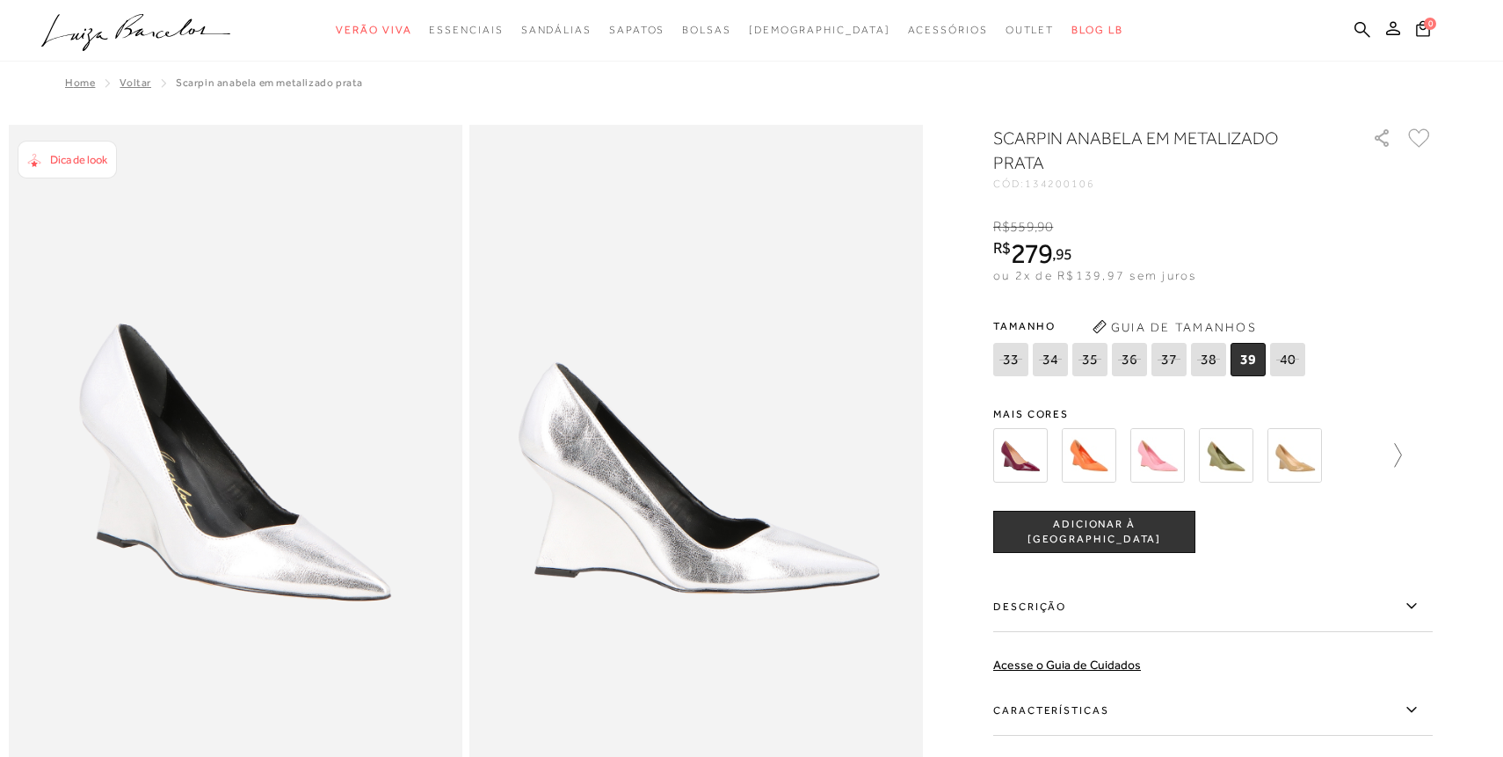
click at [1399, 453] on icon at bounding box center [1390, 455] width 25 height 25
click at [1427, 454] on icon at bounding box center [1421, 455] width 25 height 25
click at [1321, 453] on img at bounding box center [1326, 455] width 55 height 55
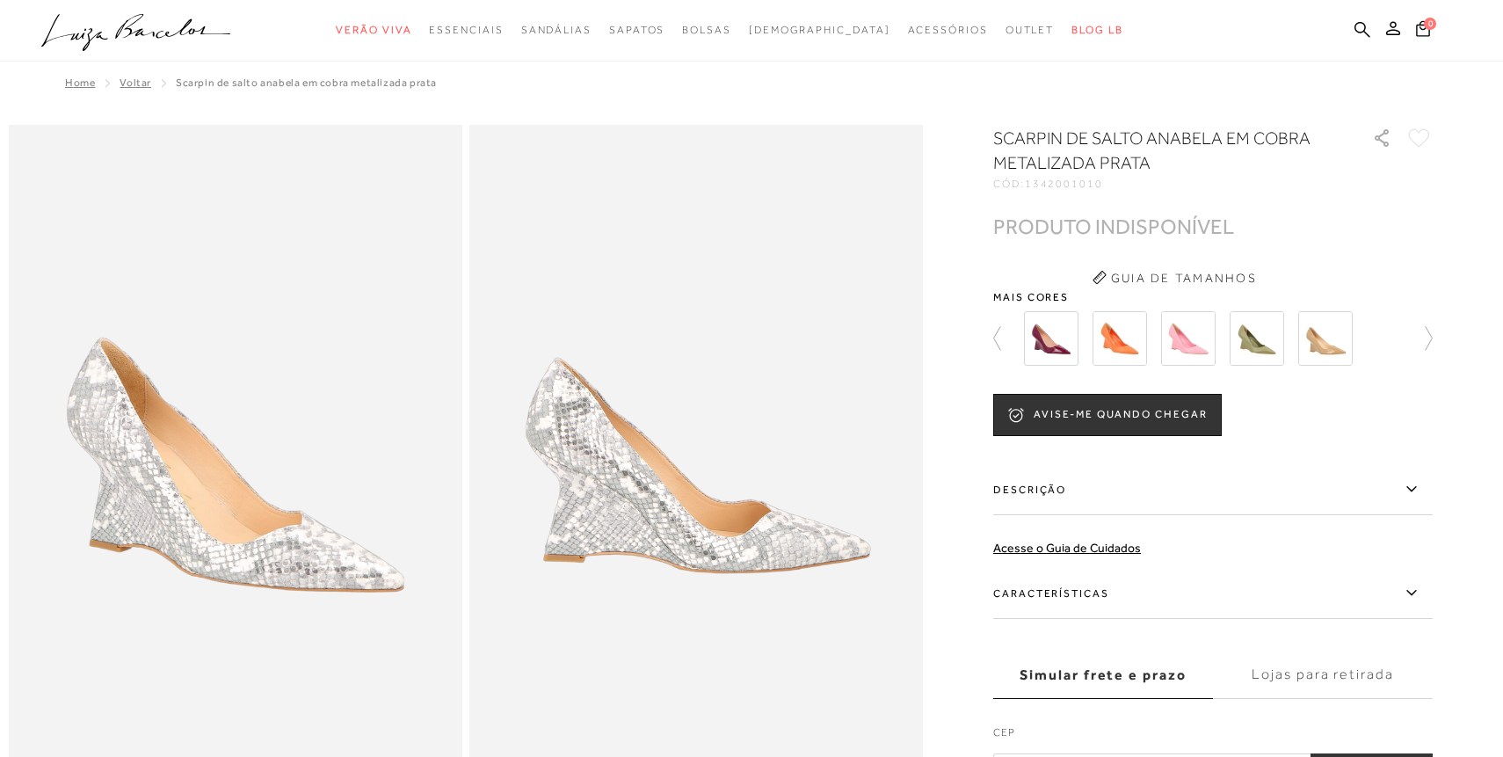
click at [1049, 348] on img at bounding box center [1051, 338] width 55 height 55
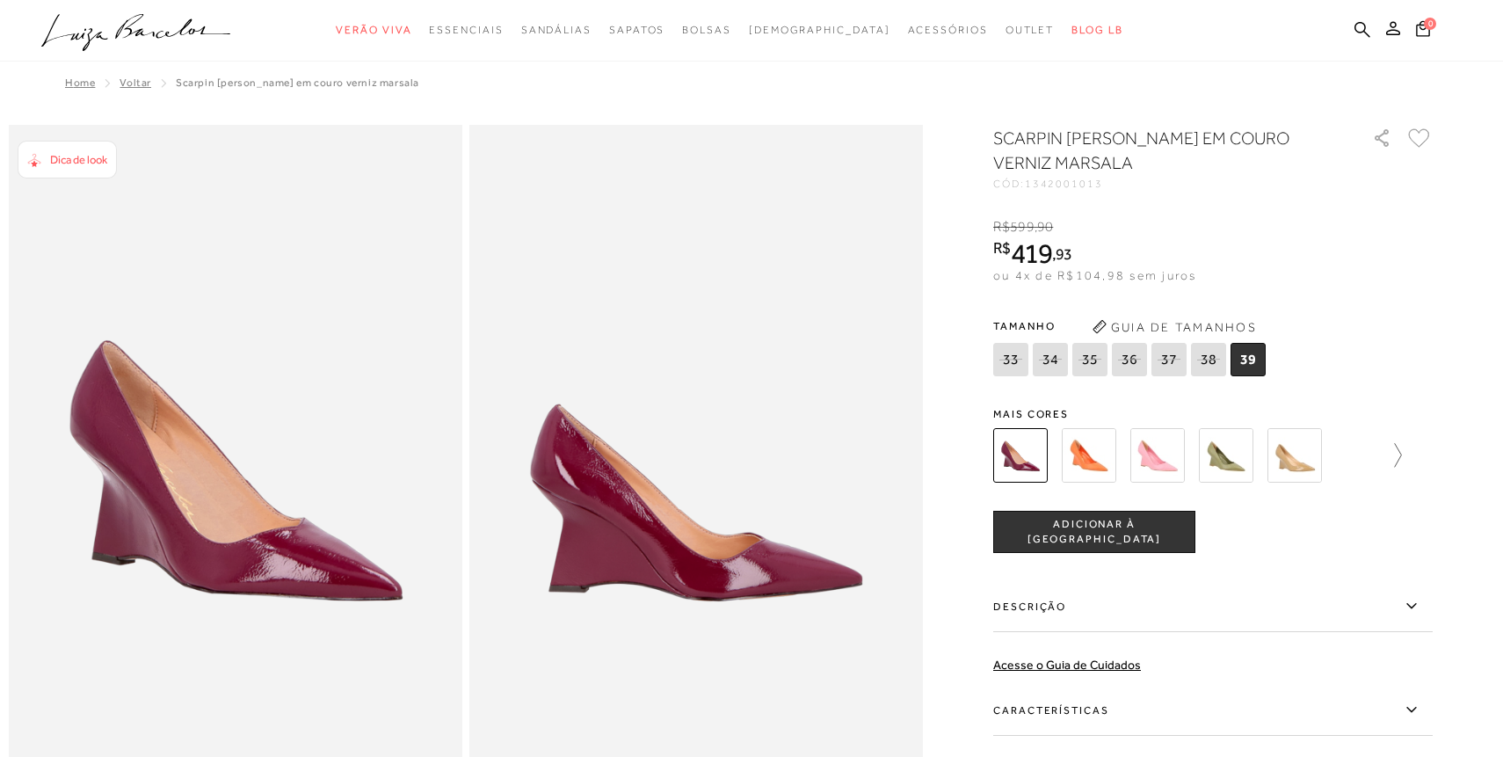
click at [1397, 455] on icon at bounding box center [1390, 455] width 25 height 25
click at [1331, 456] on img at bounding box center [1326, 455] width 55 height 55
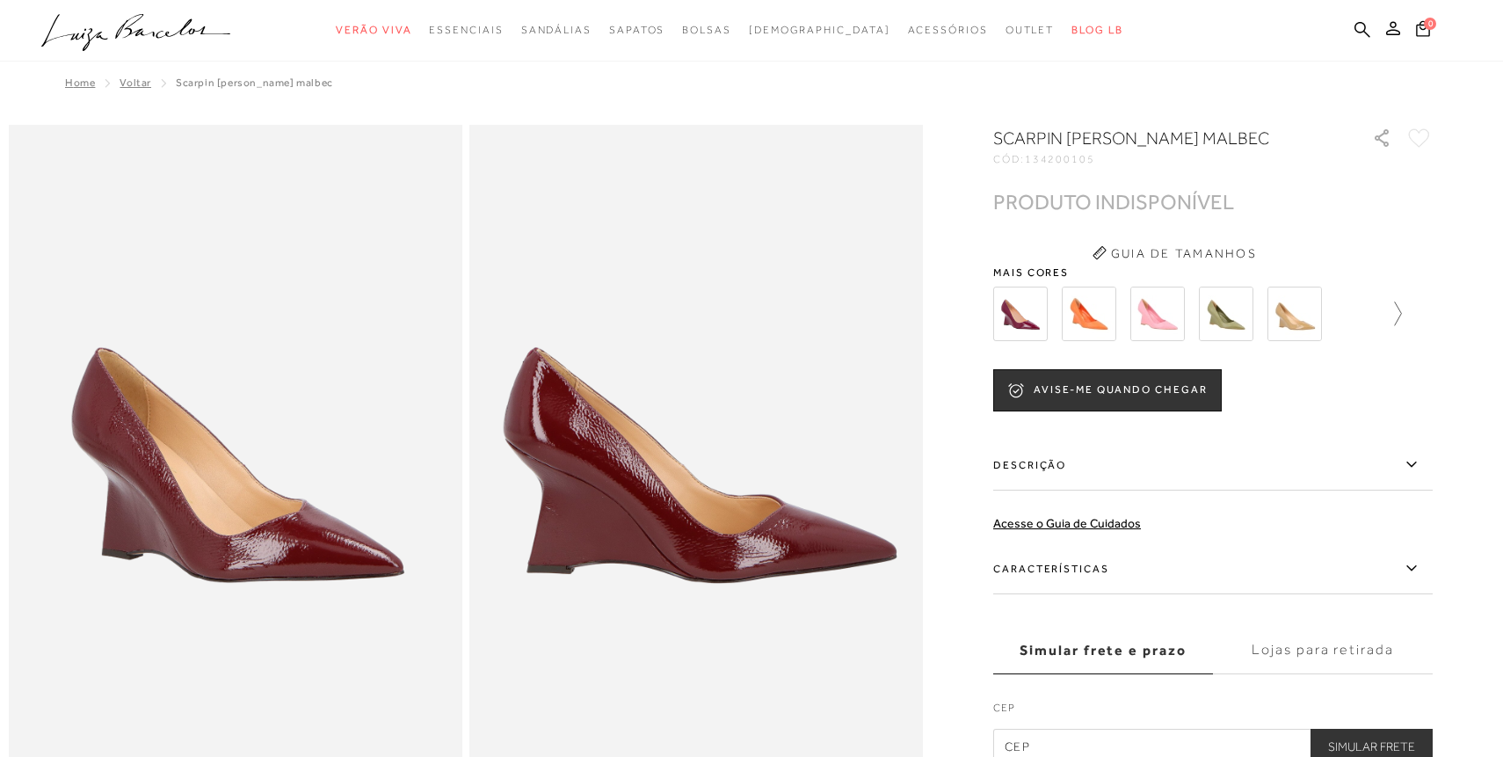
click at [1390, 314] on icon at bounding box center [1390, 314] width 25 height 25
click at [1390, 314] on div at bounding box center [1208, 313] width 378 height 65
click at [1427, 315] on icon at bounding box center [1421, 314] width 25 height 25
click at [1112, 331] on img at bounding box center [1120, 314] width 55 height 55
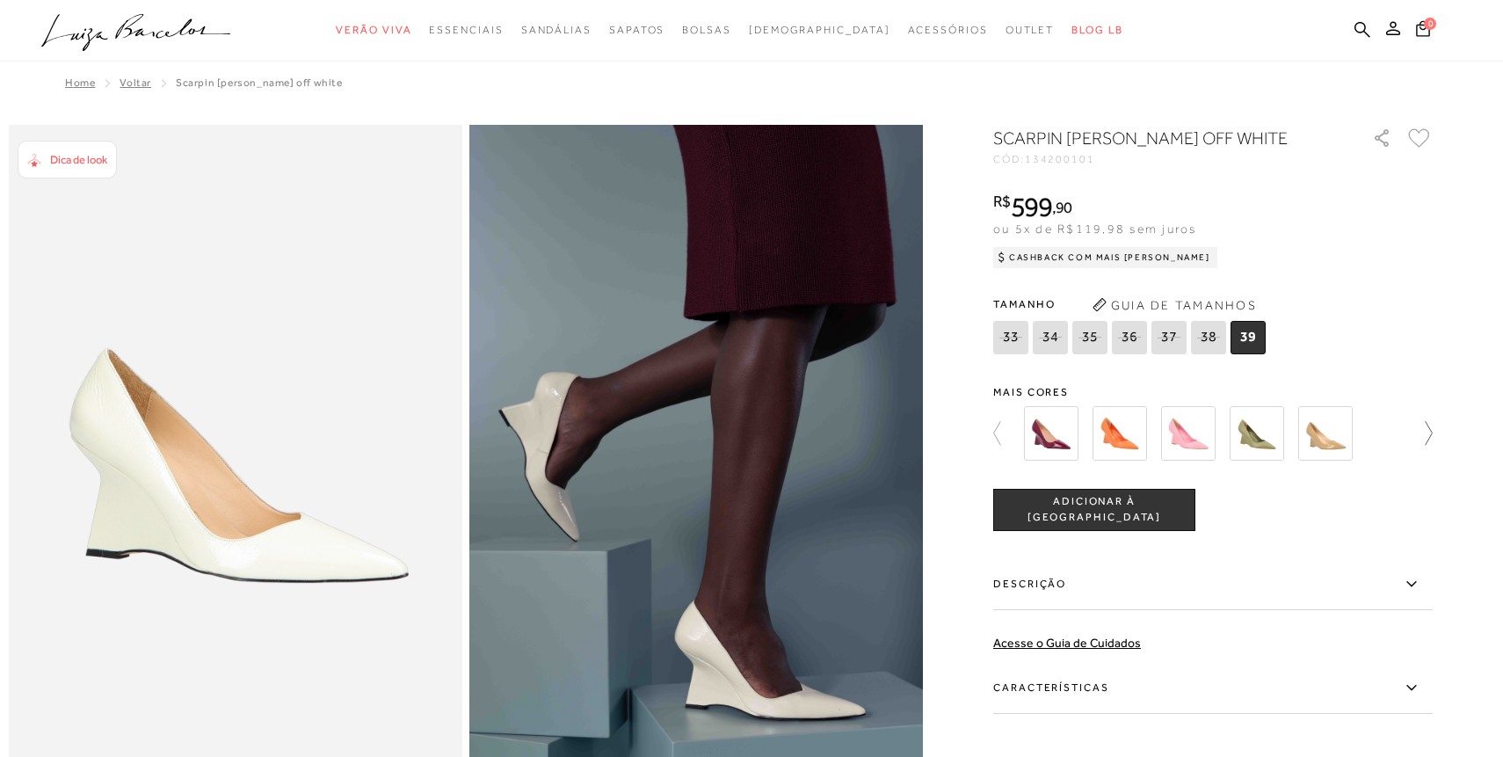
click at [1428, 434] on icon at bounding box center [1421, 433] width 25 height 25
click at [1429, 433] on icon at bounding box center [1421, 433] width 25 height 25
click at [996, 435] on icon at bounding box center [1006, 433] width 25 height 25
click at [1342, 426] on img at bounding box center [1326, 433] width 55 height 55
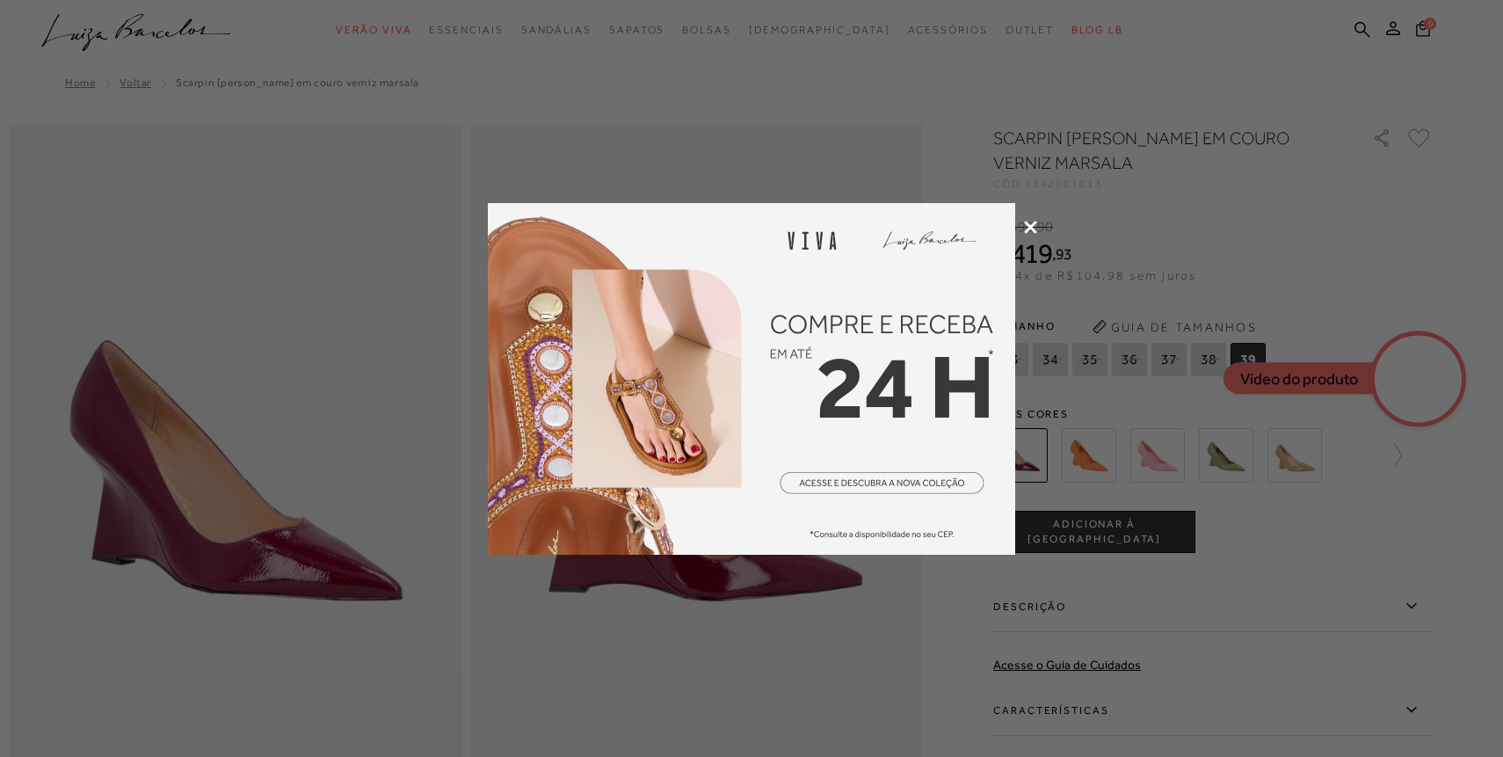
click at [1030, 226] on icon at bounding box center [1030, 227] width 13 height 13
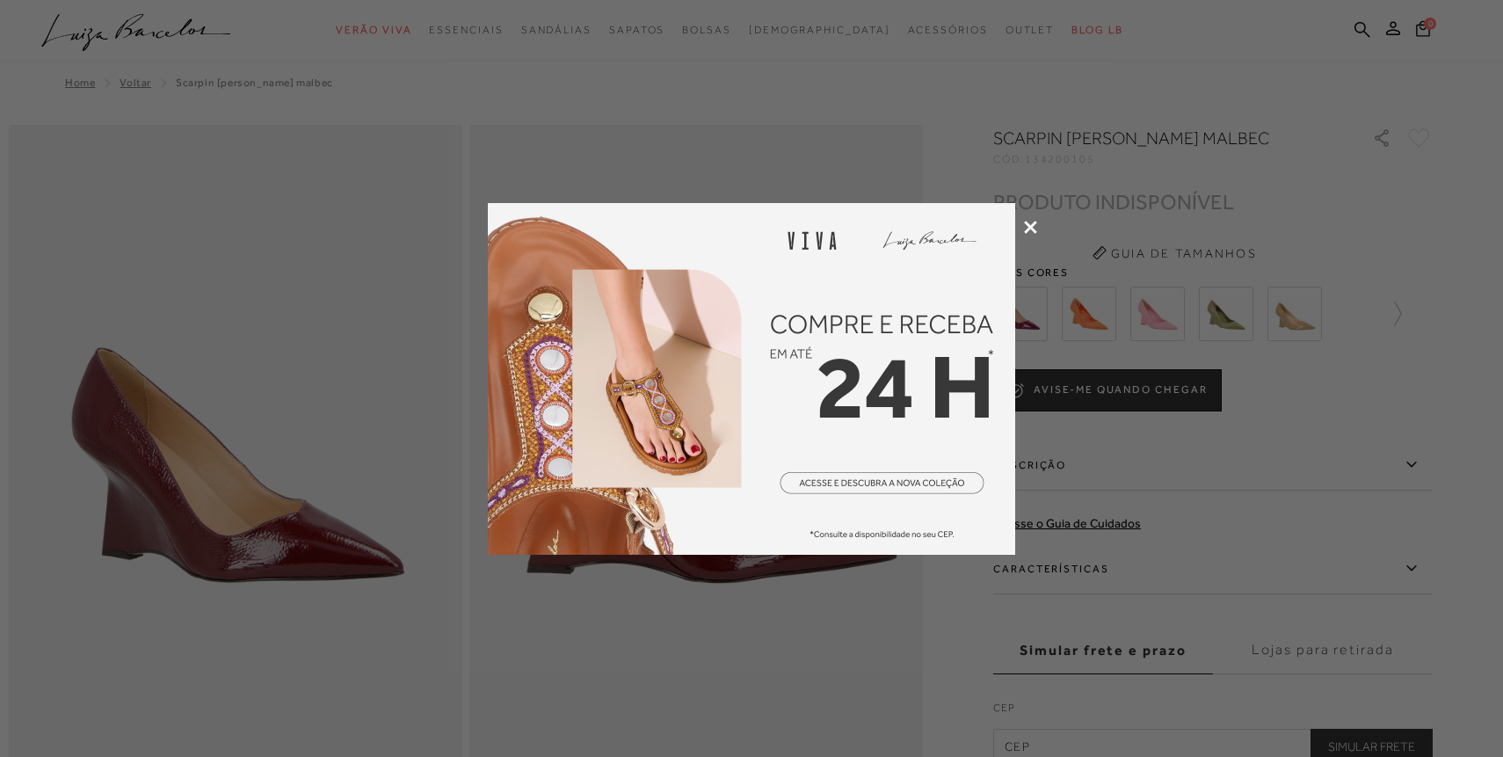
click at [1102, 326] on div at bounding box center [751, 378] width 1503 height 757
click at [1029, 226] on icon at bounding box center [1030, 227] width 13 height 13
